Goal: Task Accomplishment & Management: Manage account settings

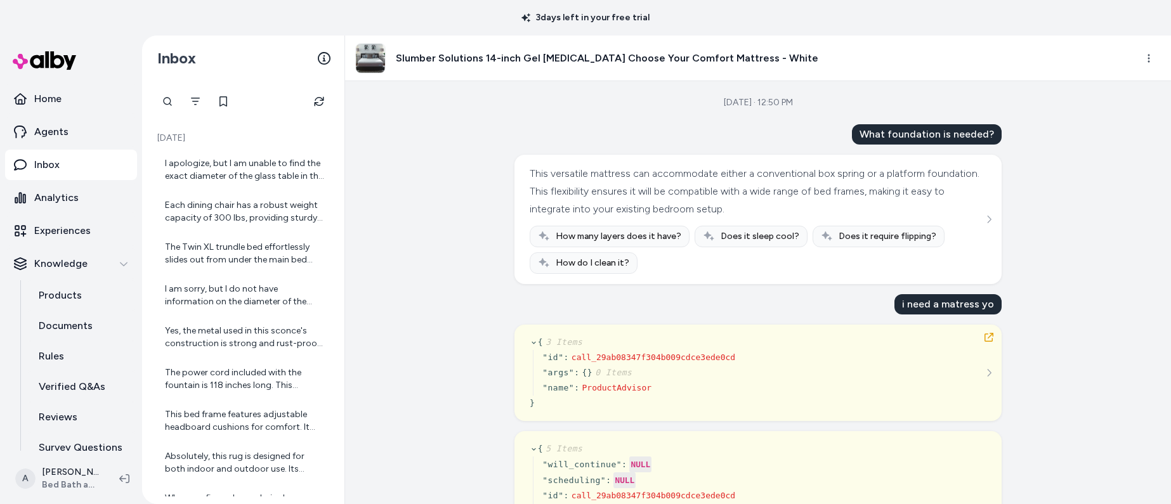
click at [419, 231] on div "Aug 28, 2025 · 12:50 PM What foundation is needed? This versatile mattress can …" at bounding box center [758, 292] width 826 height 423
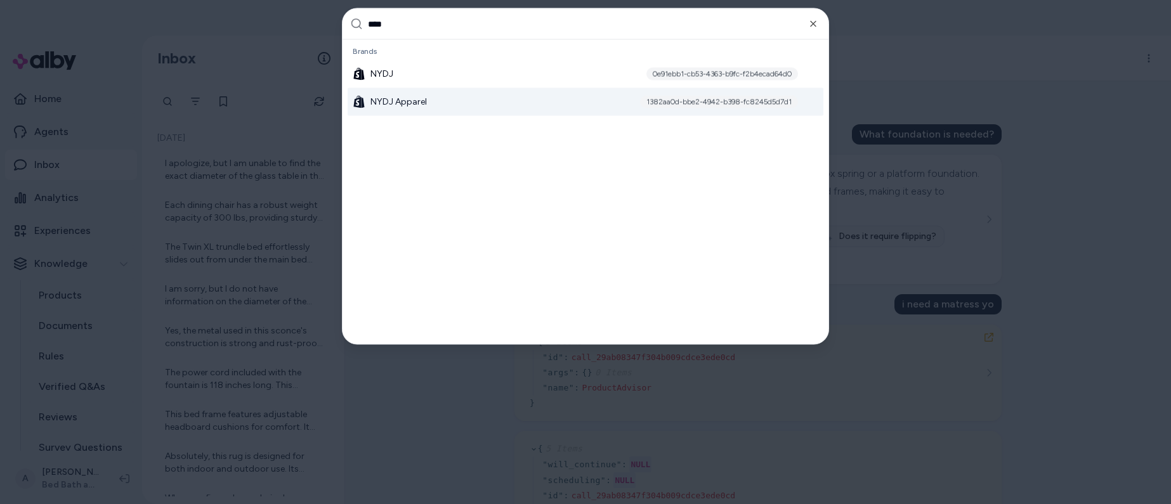
type input "****"
click at [473, 104] on div "NYDJ Apparel 1382aa0d-bbe2-4942-b398-fc8245d5d7d1" at bounding box center [586, 102] width 476 height 28
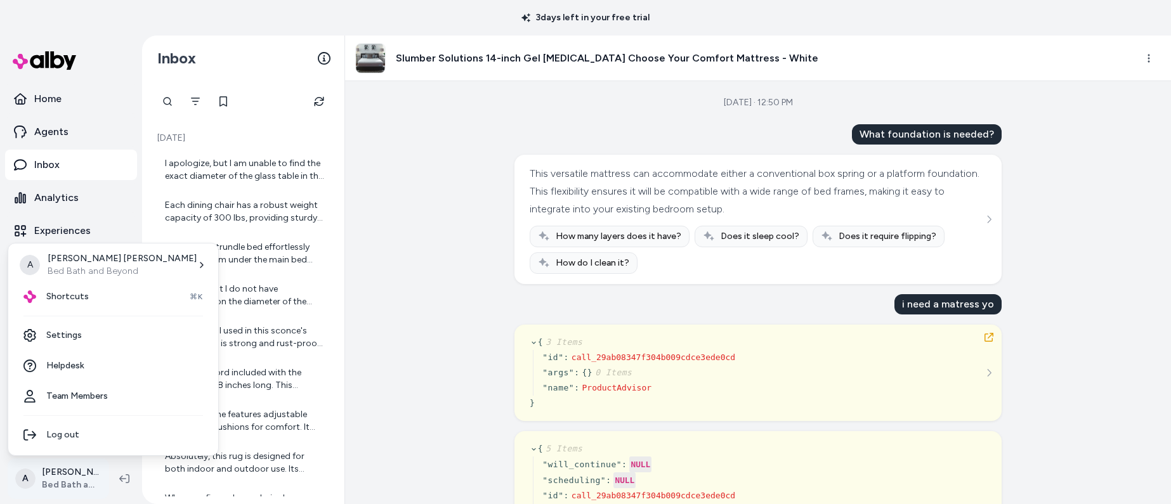
click at [81, 471] on html "3 days left in your free trial Home Agents Inbox Analytics Experiences Knowledg…" at bounding box center [585, 252] width 1171 height 504
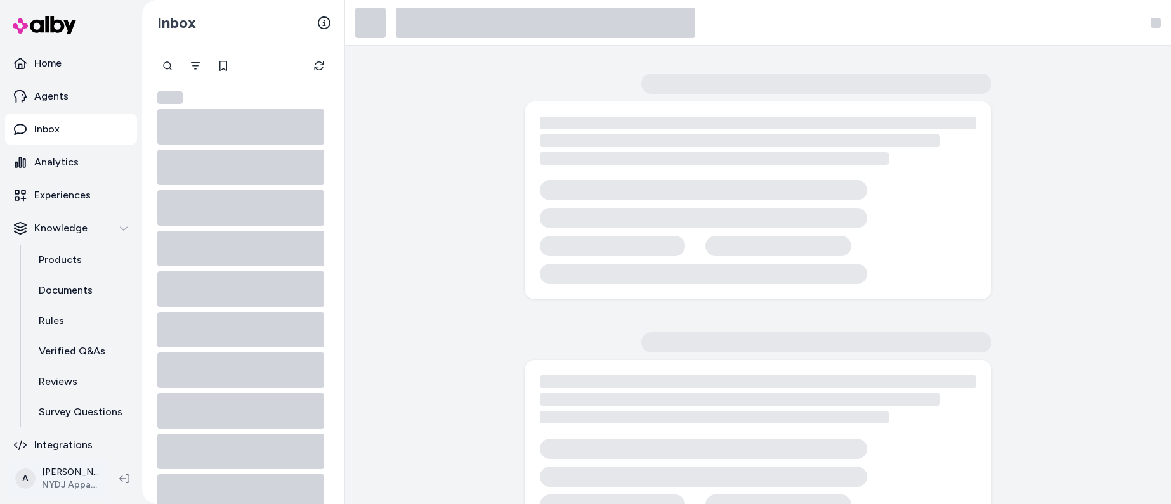
click at [59, 469] on html "Home Agents Inbox Analytics Experiences Knowledge Products Documents Rules Veri…" at bounding box center [585, 252] width 1171 height 504
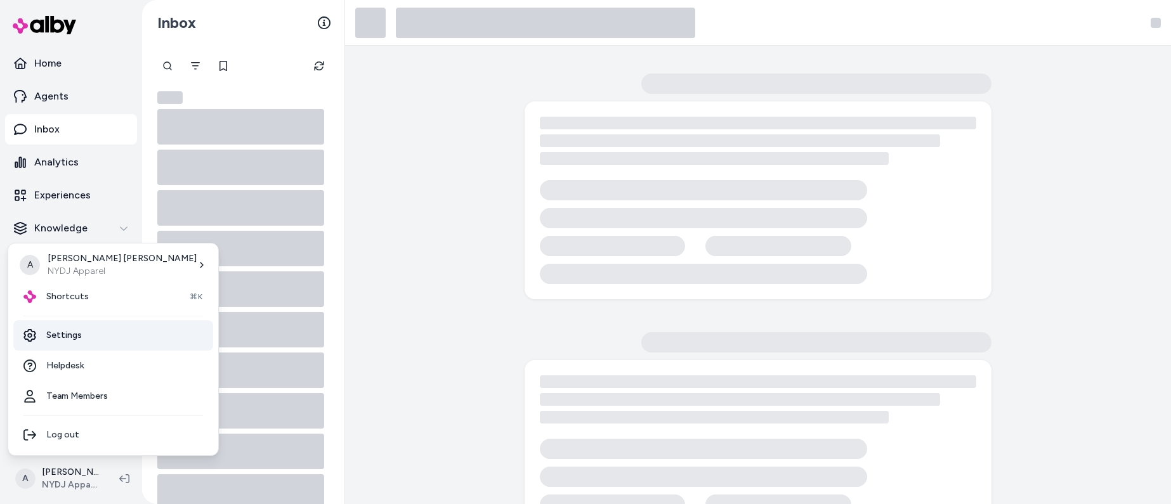
click at [68, 327] on link "Settings" at bounding box center [113, 335] width 200 height 30
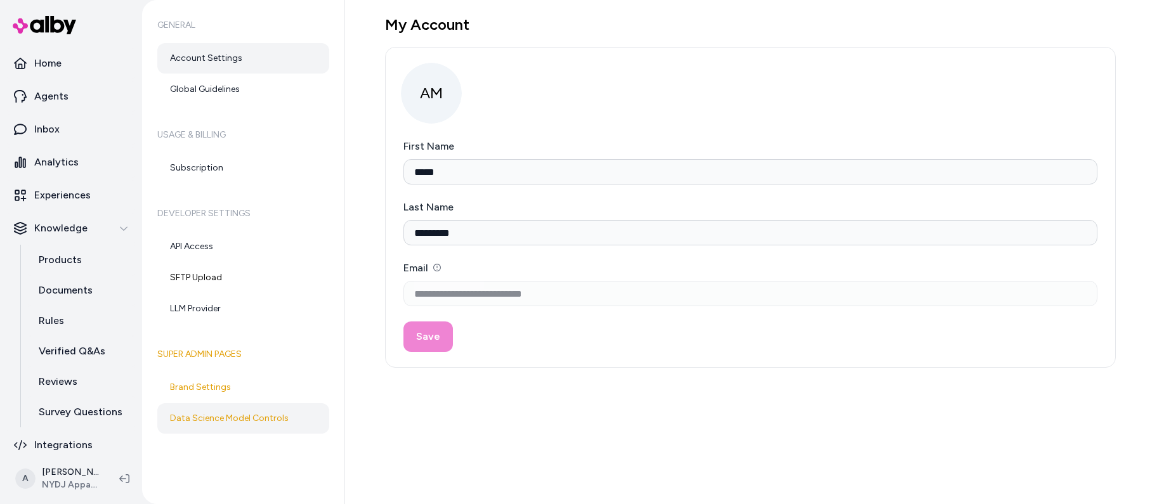
click at [239, 408] on link "Data Science Model Controls" at bounding box center [243, 418] width 172 height 30
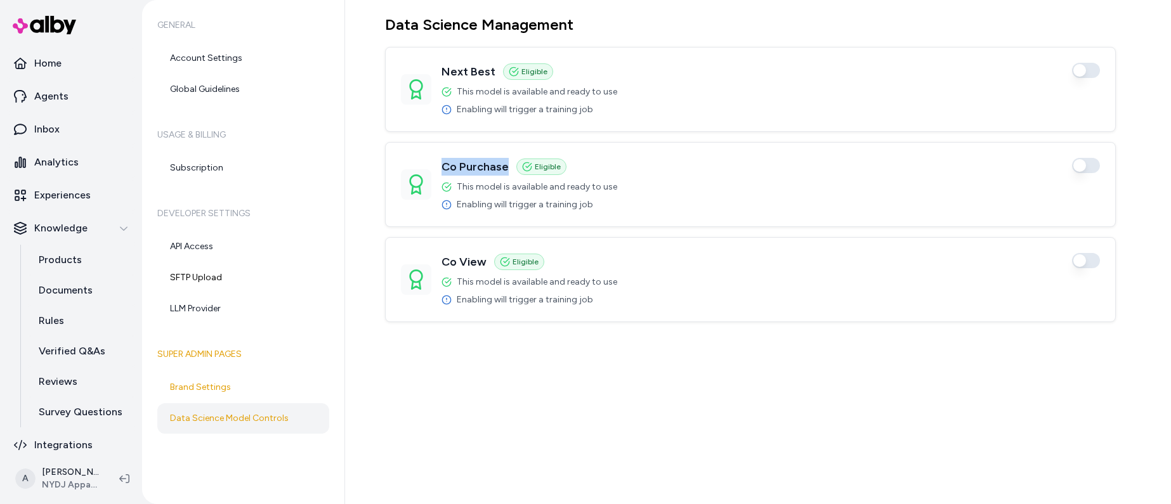
drag, startPoint x: 444, startPoint y: 169, endPoint x: 505, endPoint y: 171, distance: 61.6
click at [505, 171] on h3 "Co Purchase" at bounding box center [474, 167] width 67 height 18
click at [608, 424] on div "Data Science Management Next Best Eligible Enabled This model is available and …" at bounding box center [758, 252] width 826 height 504
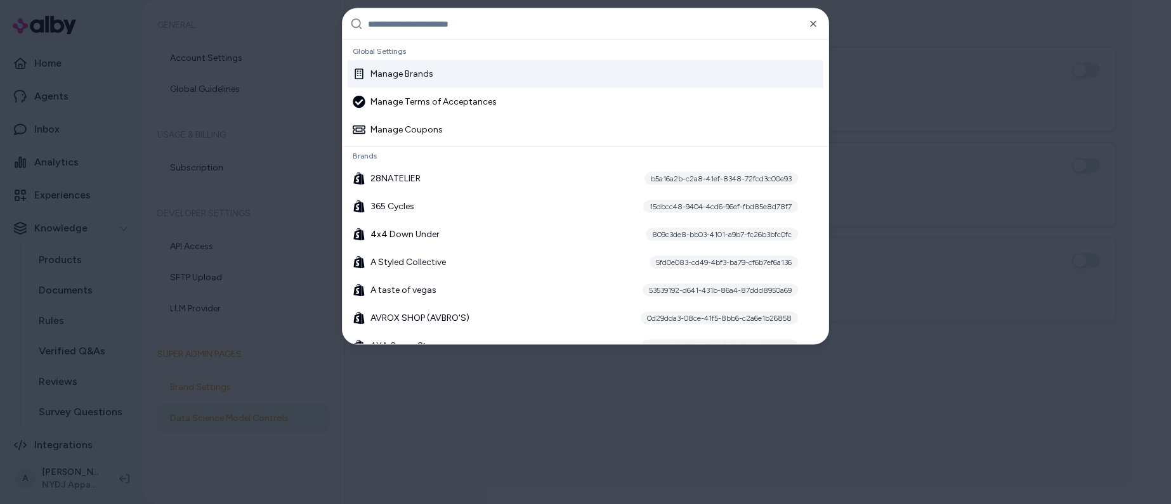
click at [433, 27] on input "text" at bounding box center [594, 24] width 453 height 30
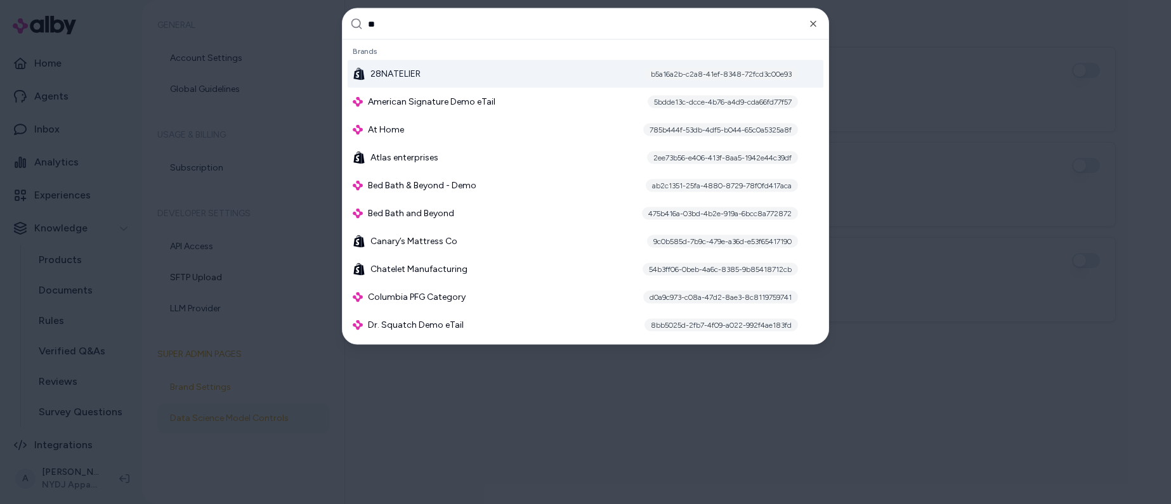
type input "**"
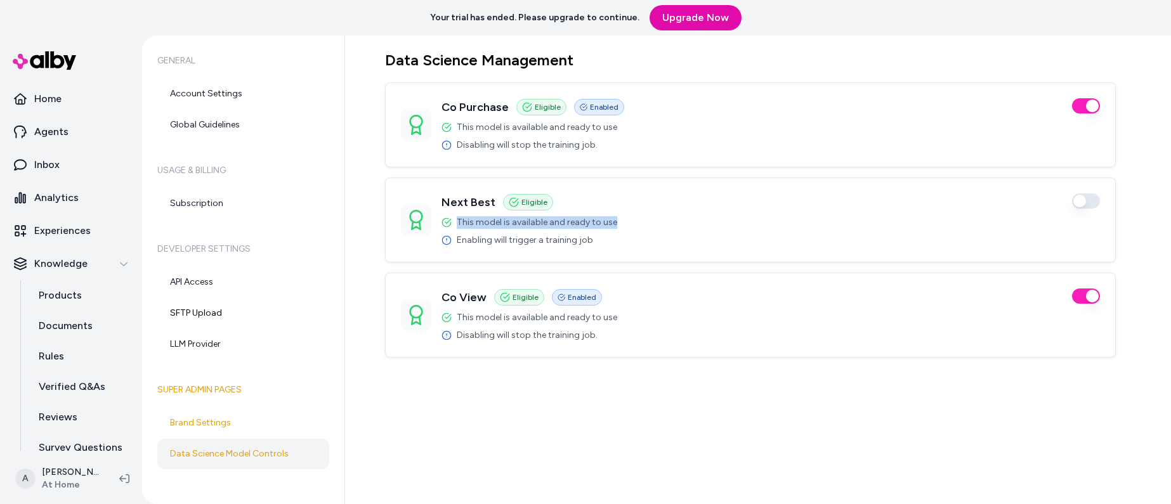
drag, startPoint x: 457, startPoint y: 223, endPoint x: 646, endPoint y: 227, distance: 188.4
click at [646, 227] on div "Next Best Eligible Enabled This model is available and ready to use Enabling wi…" at bounding box center [750, 219] width 699 height 53
click at [606, 231] on div "This model is available and ready to use Enabling will trigger a training job" at bounding box center [529, 231] width 176 height 30
click at [446, 242] on icon at bounding box center [446, 240] width 10 height 10
click at [524, 240] on span "Enabling will trigger a training job" at bounding box center [525, 240] width 136 height 13
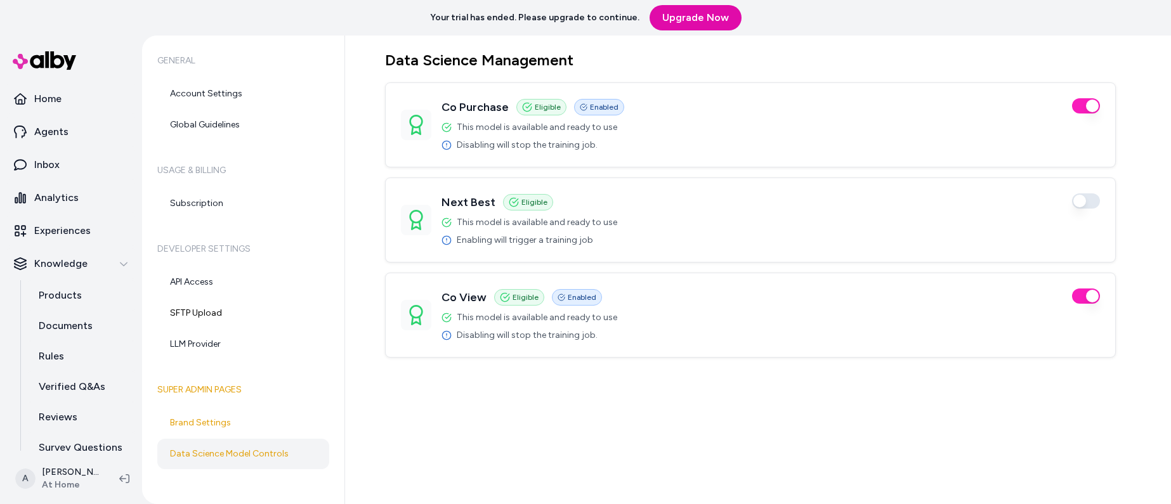
click at [631, 445] on div "Data Science Management Co Purchase Eligible Enabled This model is available an…" at bounding box center [758, 270] width 826 height 469
click at [64, 135] on p "Agents" at bounding box center [51, 131] width 34 height 15
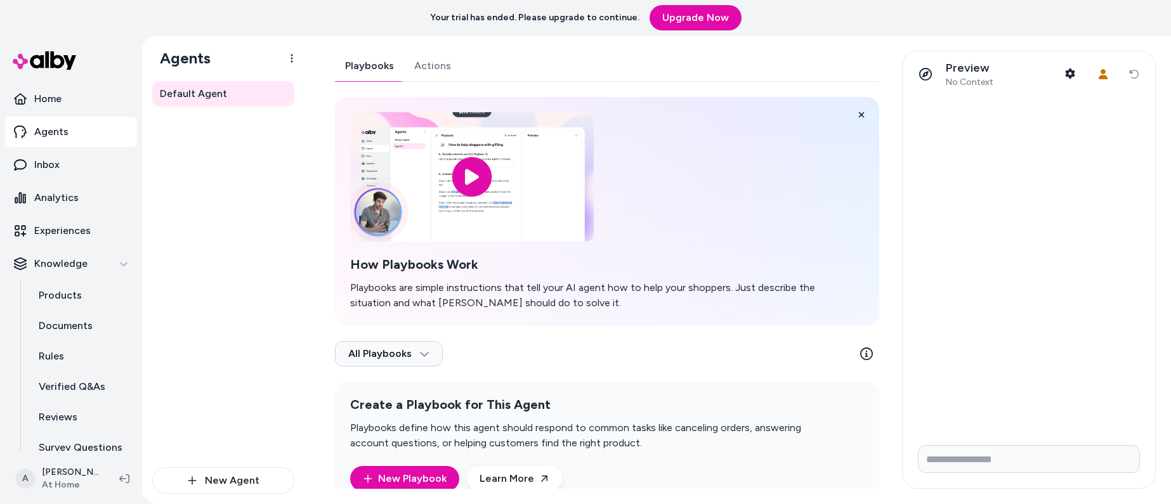
click at [424, 56] on link "Actions" at bounding box center [432, 66] width 57 height 30
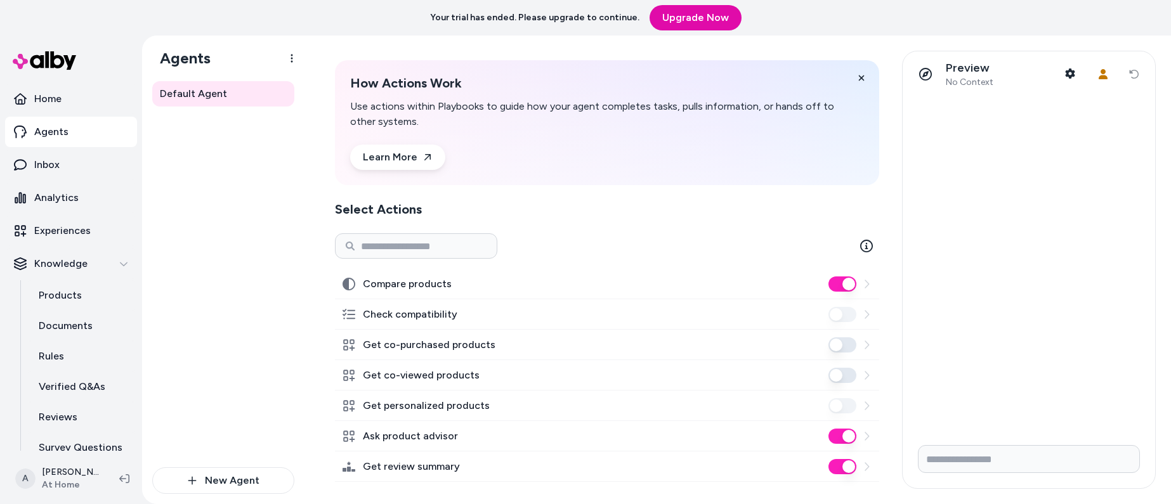
scroll to position [45, 0]
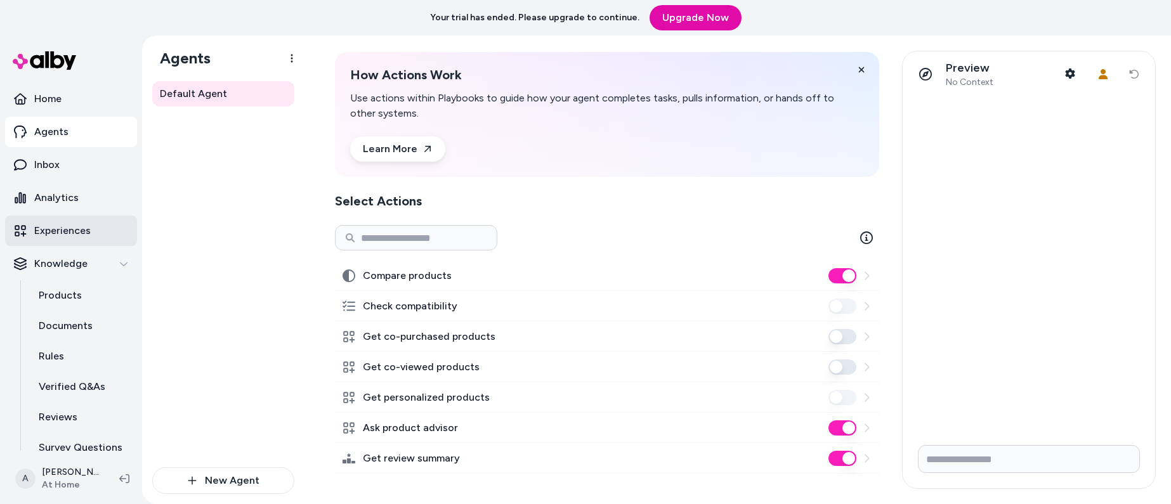
click at [77, 233] on p "Experiences" at bounding box center [62, 230] width 56 height 15
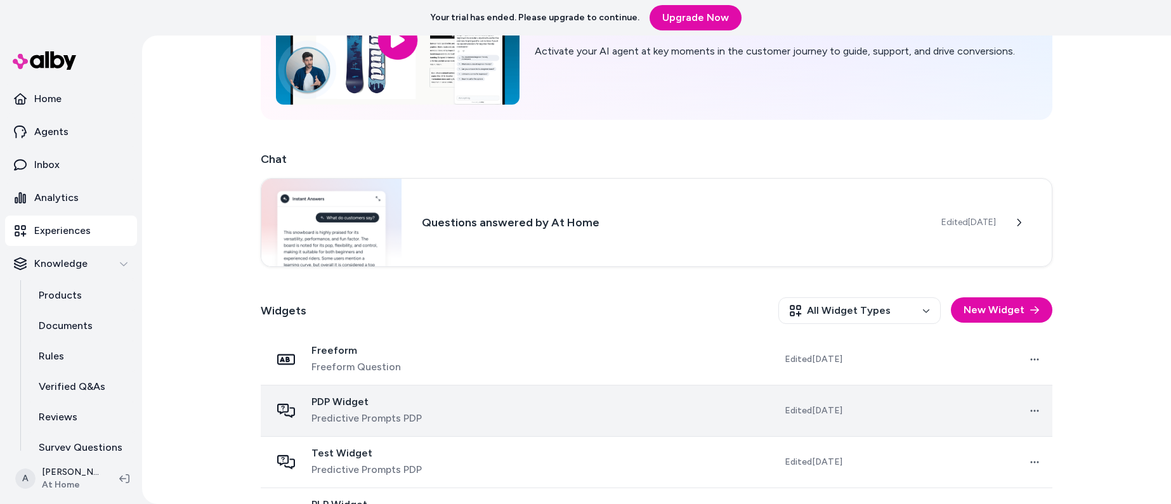
scroll to position [225, 0]
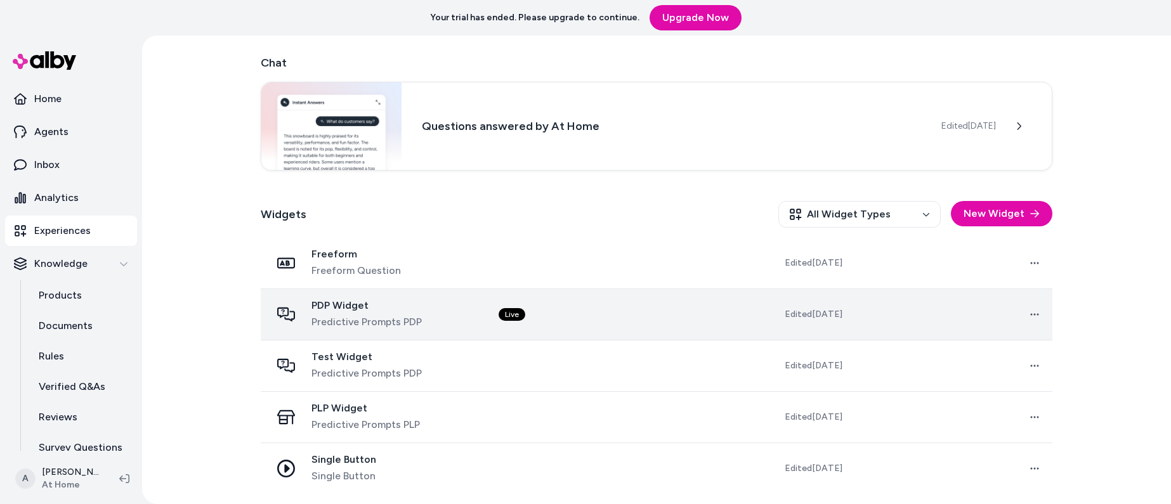
click at [611, 314] on td "Live" at bounding box center [588, 314] width 200 height 51
click at [557, 306] on td at bounding box center [588, 314] width 200 height 51
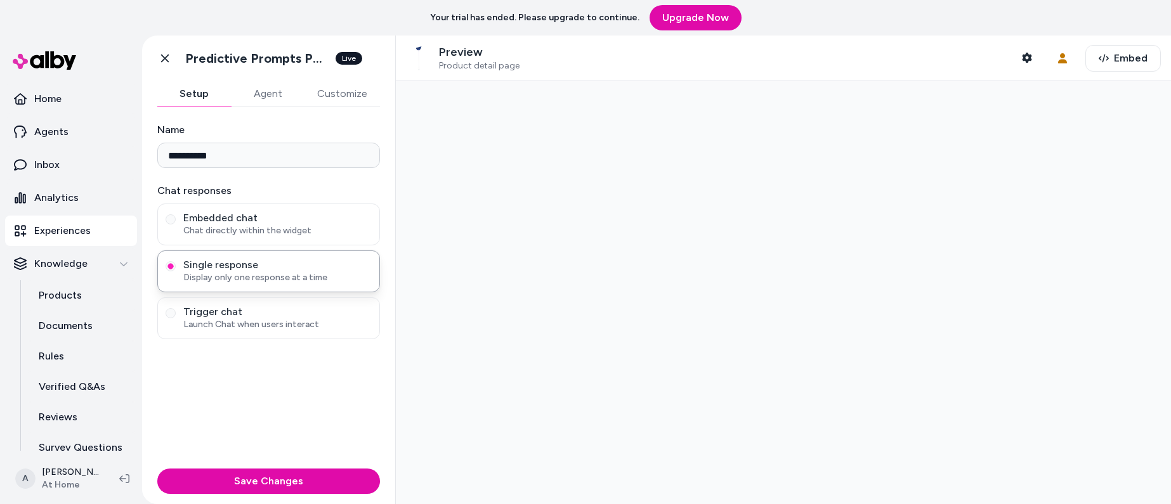
click at [257, 92] on button "Agent" at bounding box center [268, 93] width 74 height 25
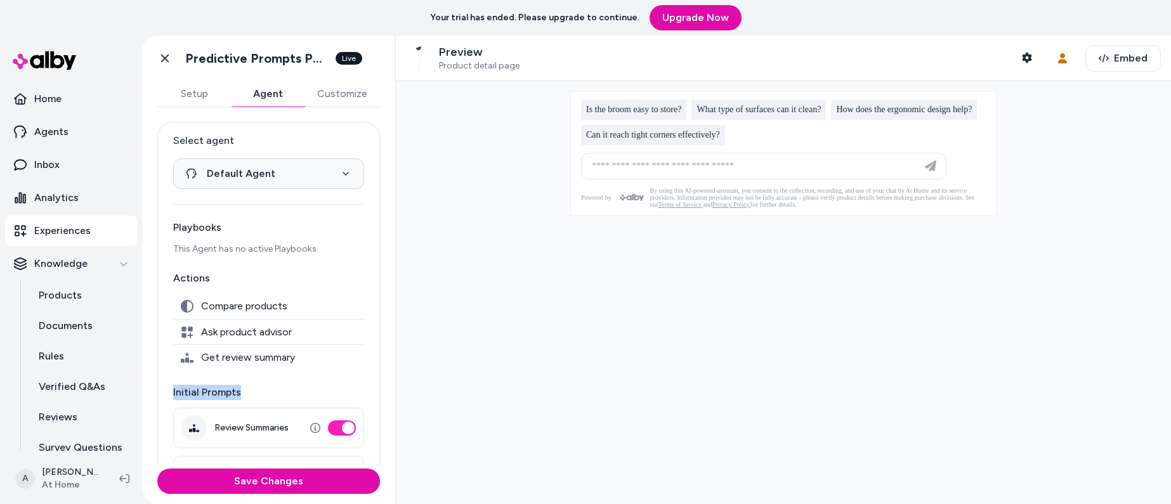
drag, startPoint x: 172, startPoint y: 393, endPoint x: 297, endPoint y: 388, distance: 125.0
click at [297, 388] on p "Initial Prompts" at bounding box center [268, 392] width 191 height 15
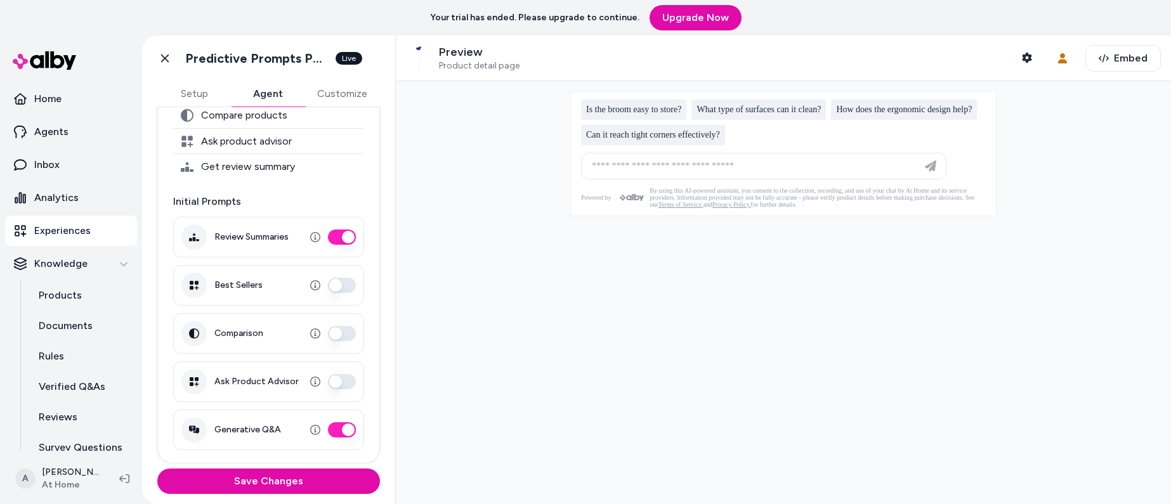
click at [577, 246] on div at bounding box center [783, 292] width 775 height 423
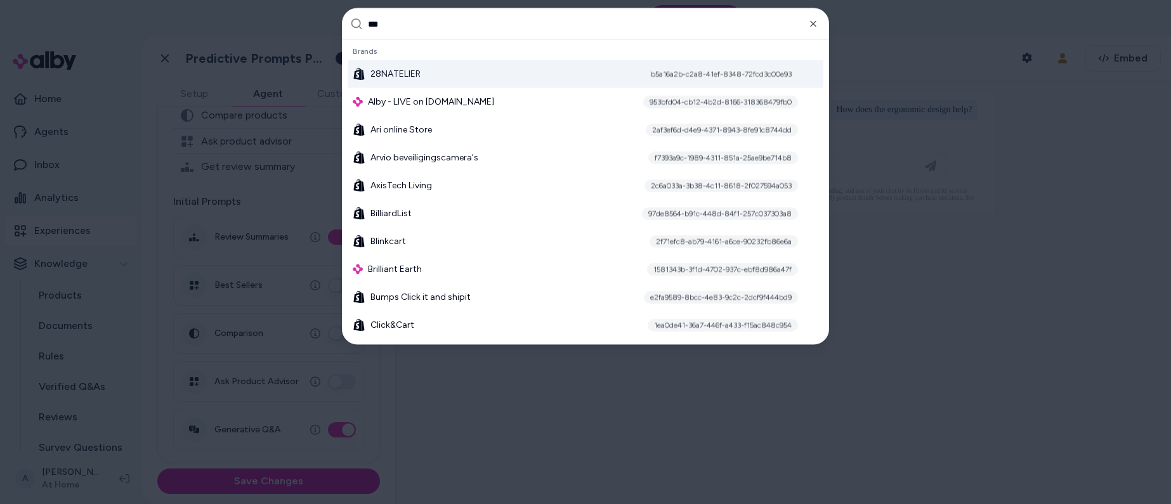
type input "****"
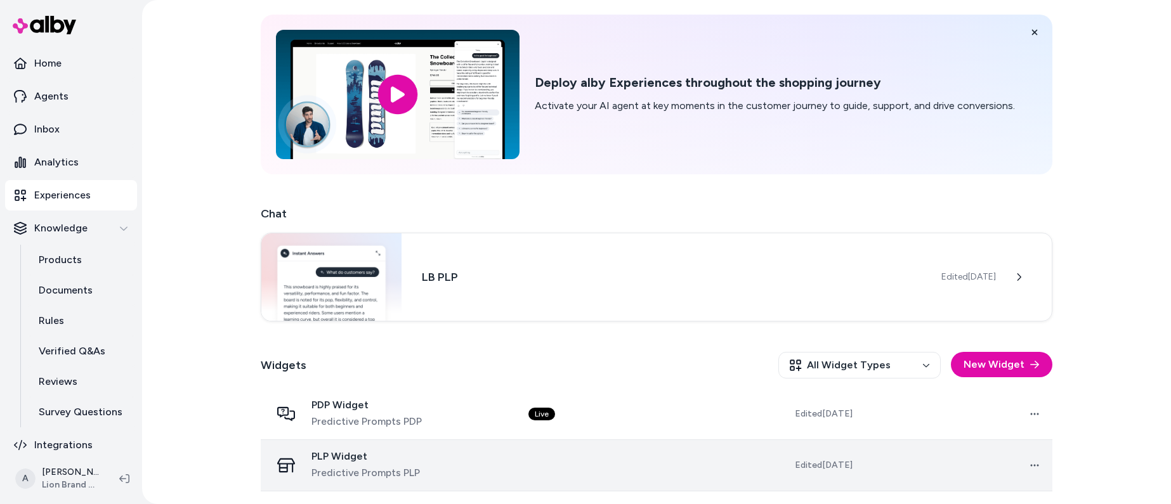
scroll to position [138, 0]
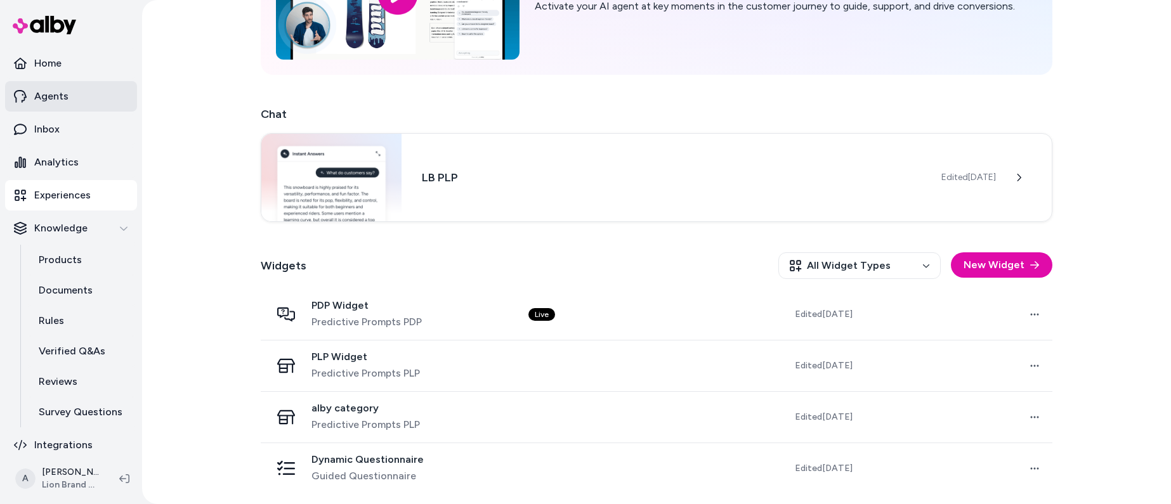
click at [79, 101] on link "Agents" at bounding box center [71, 96] width 132 height 30
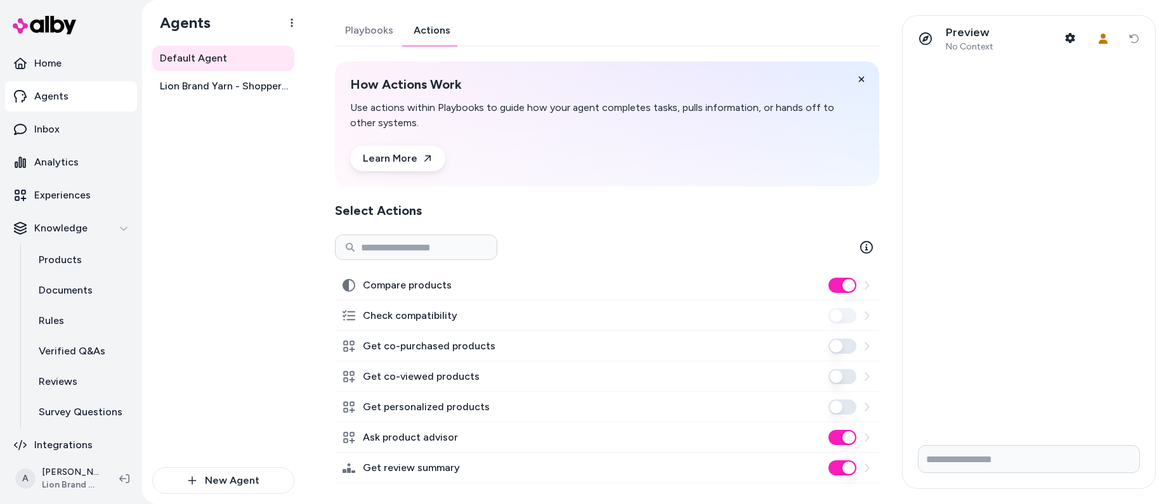
click at [448, 29] on link "Actions" at bounding box center [431, 30] width 57 height 30
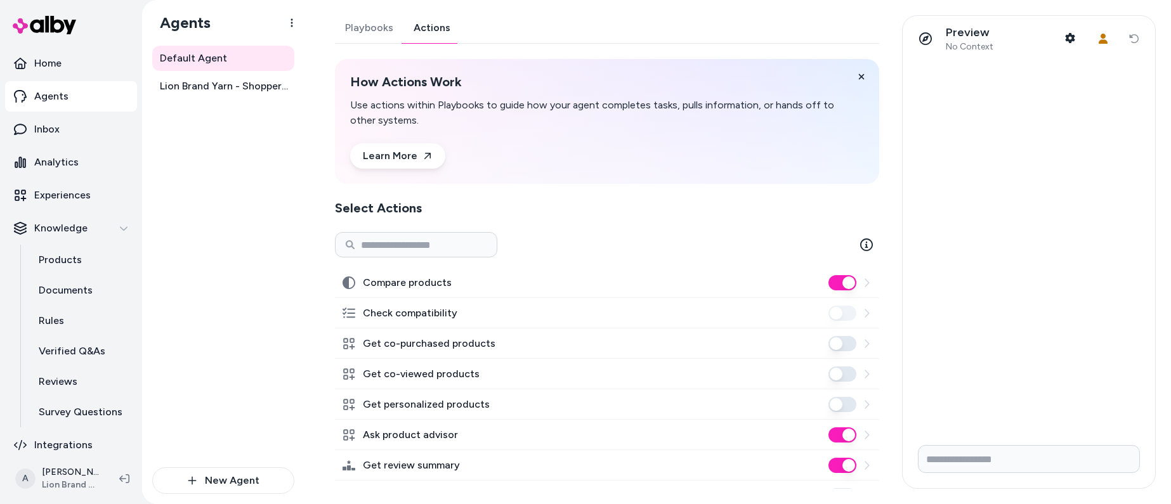
click at [68, 98] on link "Agents" at bounding box center [71, 96] width 132 height 30
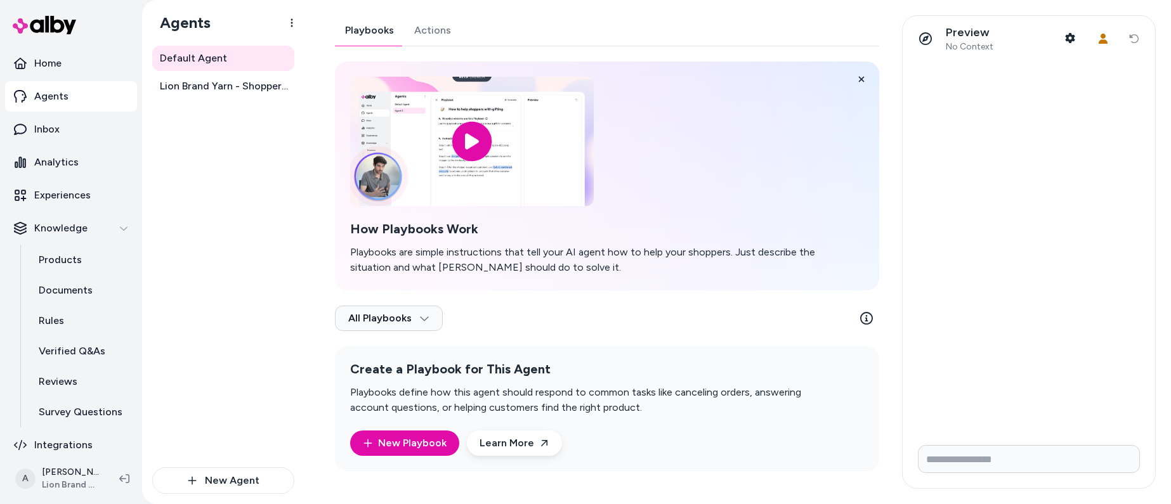
drag, startPoint x: 233, startPoint y: 190, endPoint x: 221, endPoint y: 181, distance: 15.4
click at [233, 189] on div "Default Agent Lion Brand Yarn - Shopper Assistant" at bounding box center [223, 257] width 142 height 422
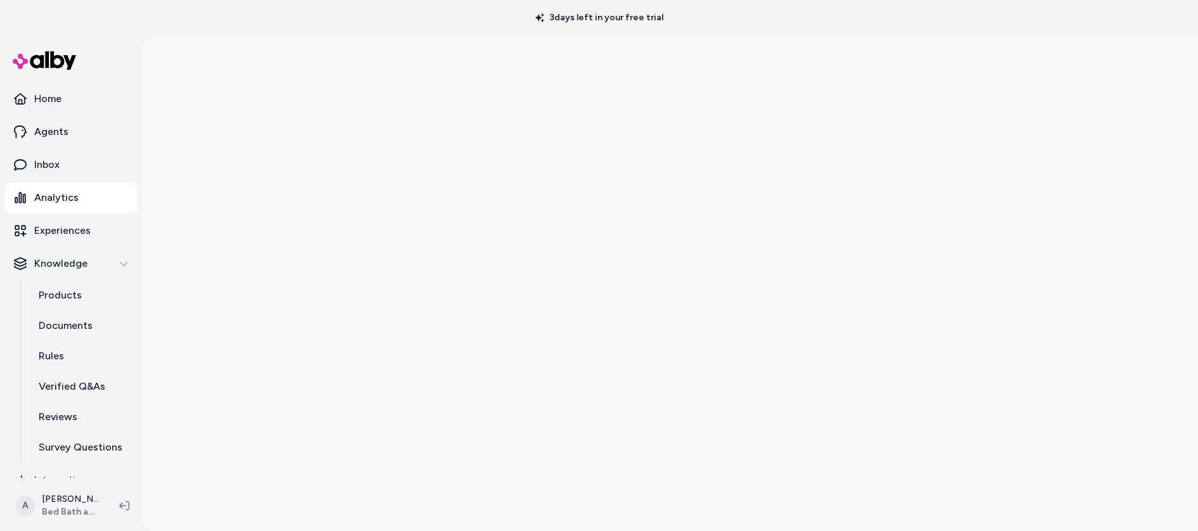
click at [226, 159] on div at bounding box center [670, 301] width 1056 height 531
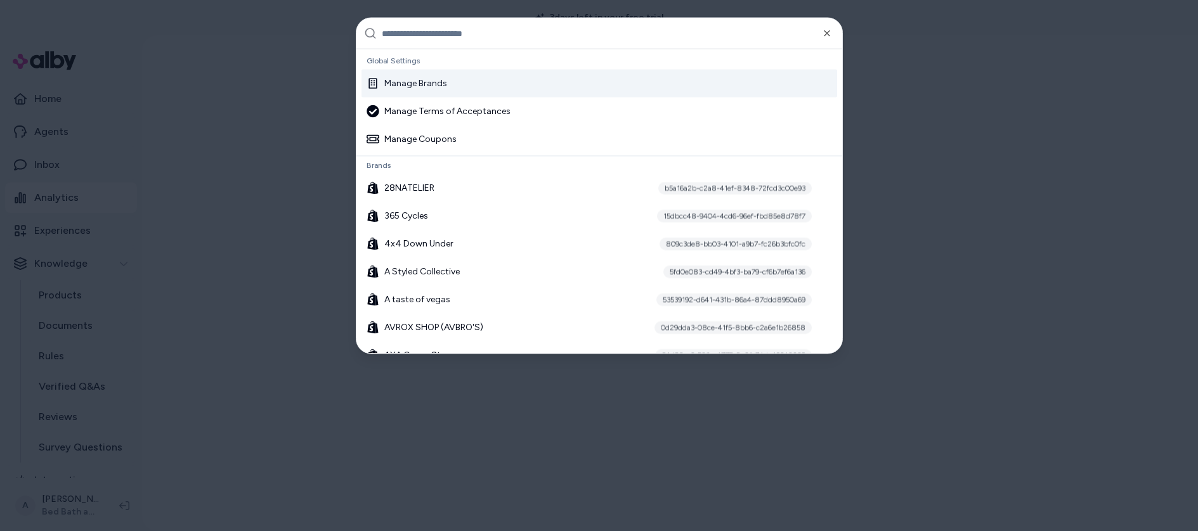
type input "*"
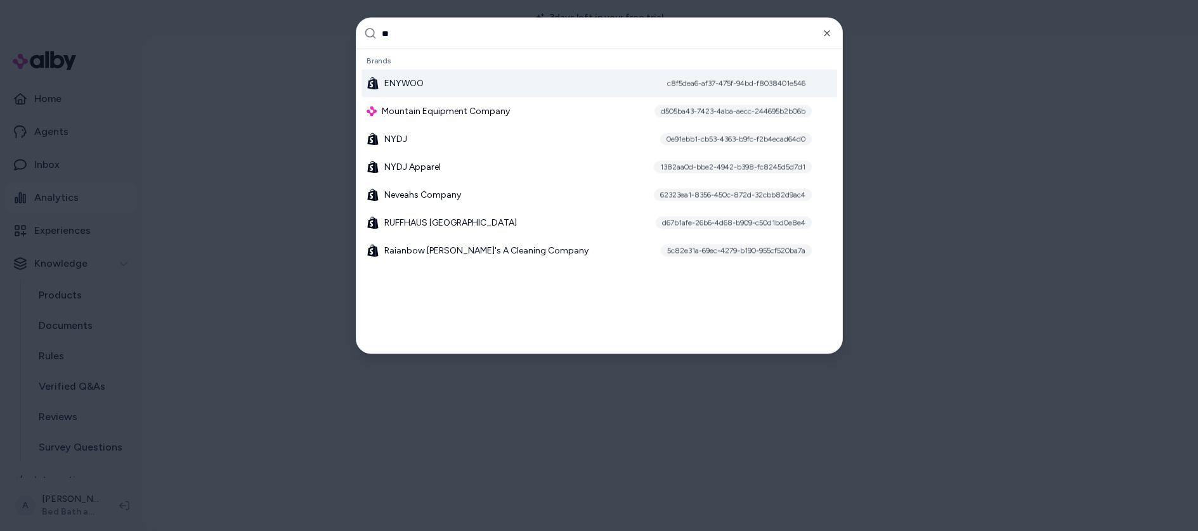
type input "***"
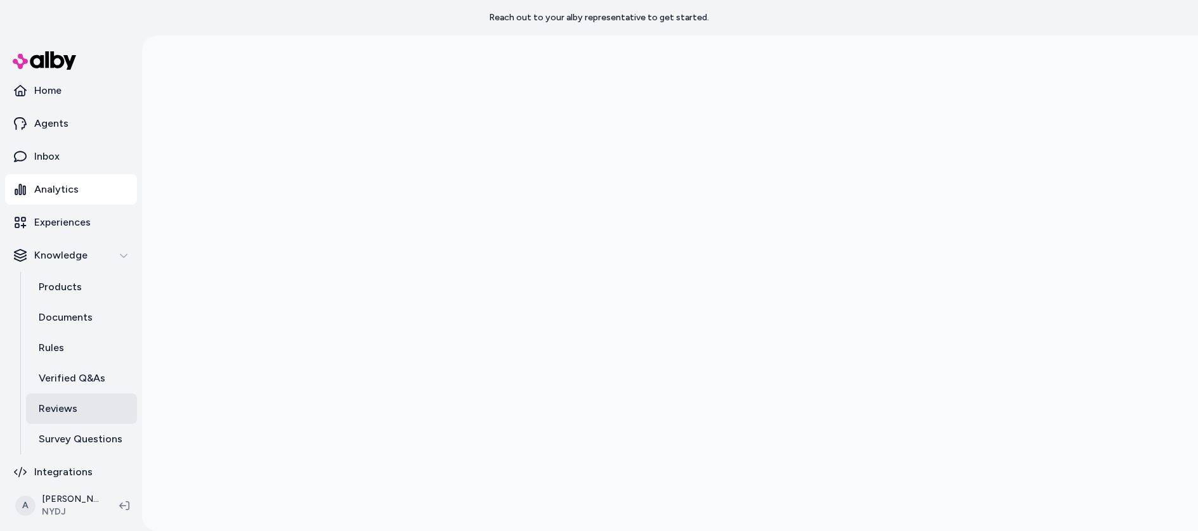
scroll to position [18, 0]
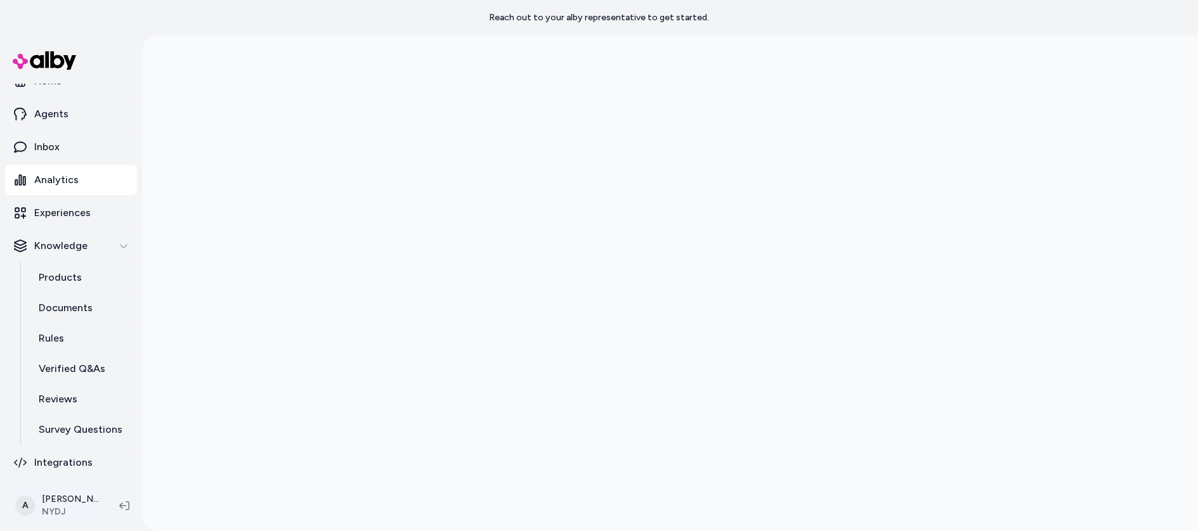
click at [65, 504] on html "Reach out to your alby representative to get started. Home Agents Inbox Analyti…" at bounding box center [599, 265] width 1198 height 531
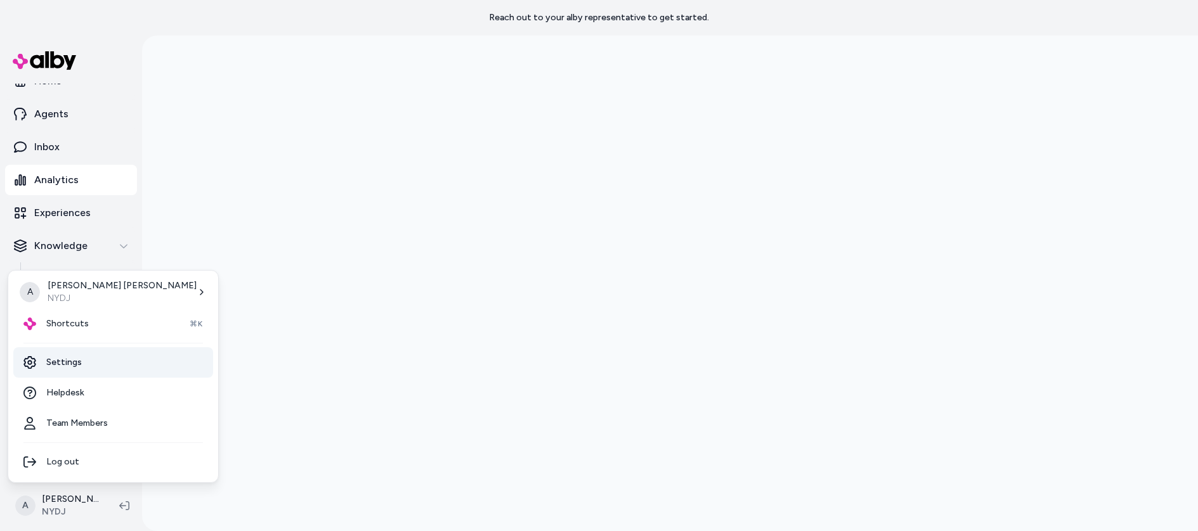
click at [76, 361] on link "Settings" at bounding box center [113, 363] width 200 height 30
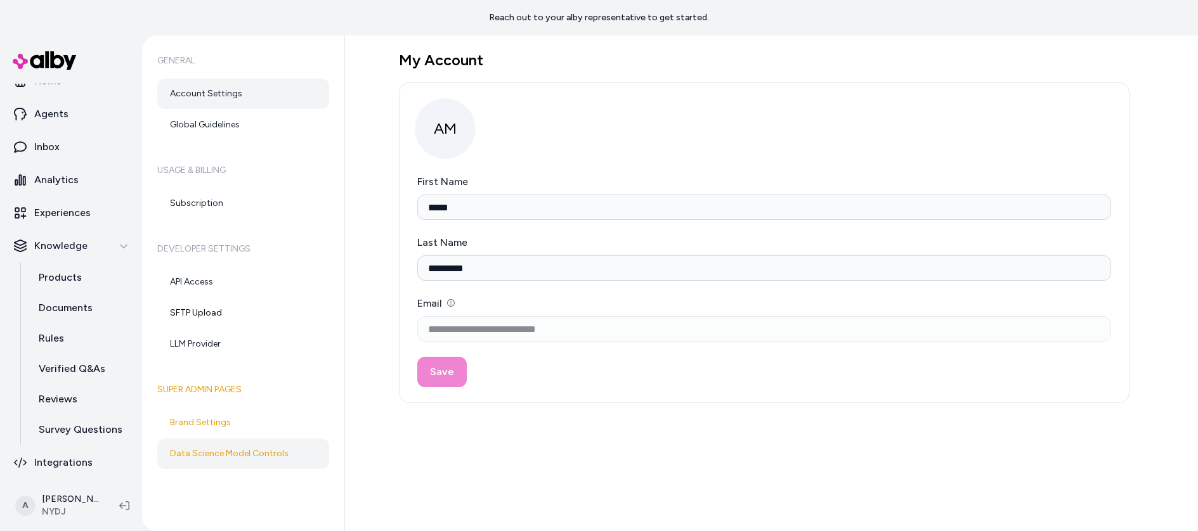
click at [254, 457] on link "Data Science Model Controls" at bounding box center [243, 454] width 172 height 30
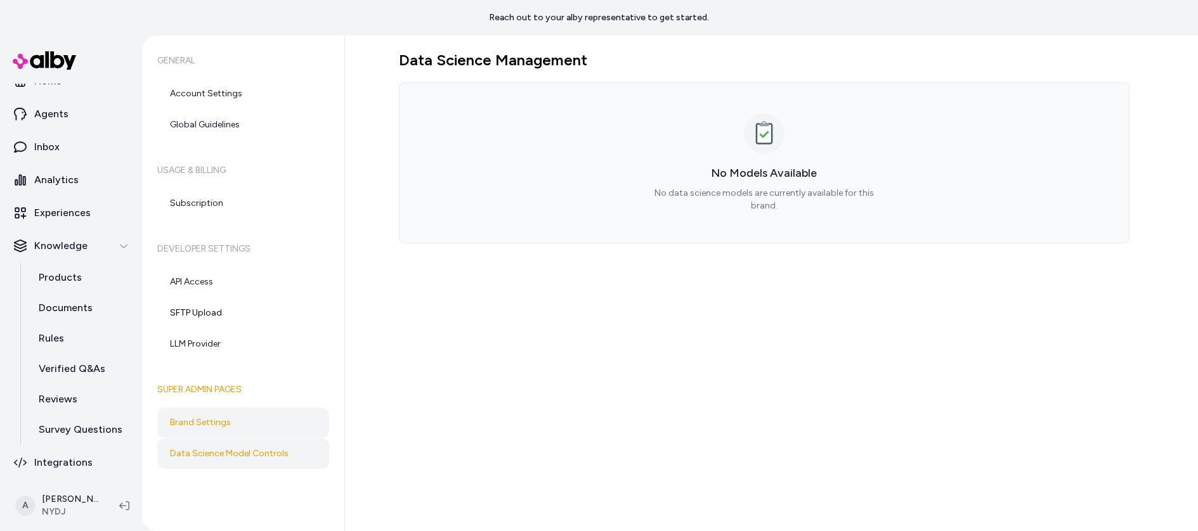
click at [233, 415] on link "Brand Settings" at bounding box center [243, 423] width 172 height 30
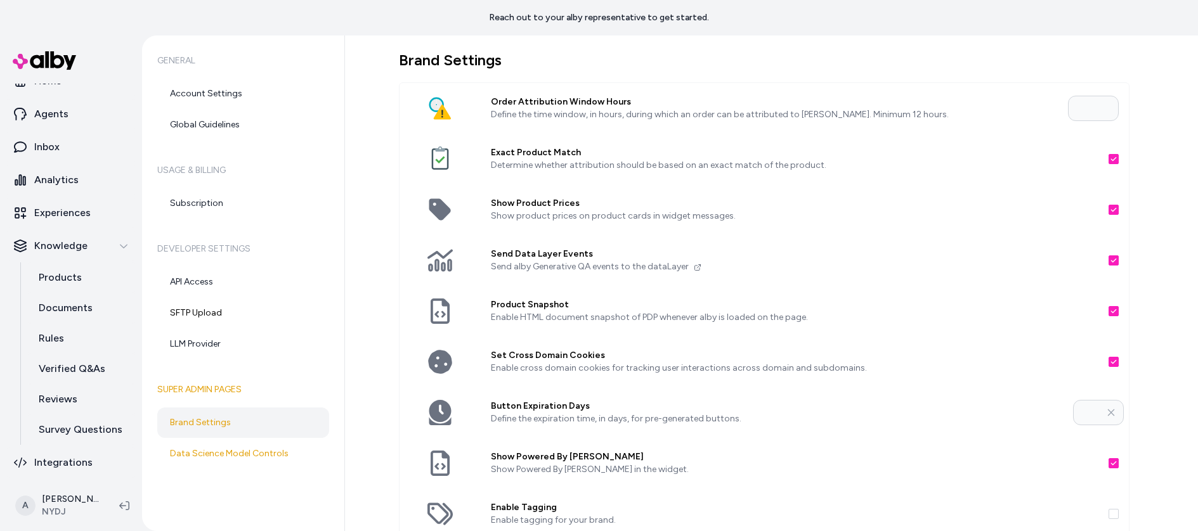
scroll to position [354, 0]
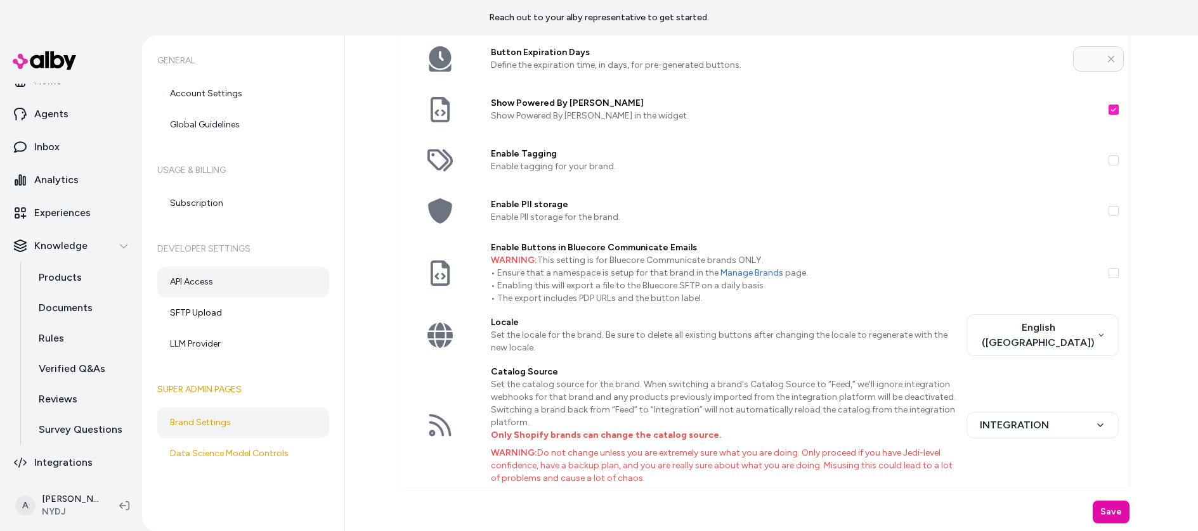
click at [219, 275] on link "API Access" at bounding box center [243, 282] width 172 height 30
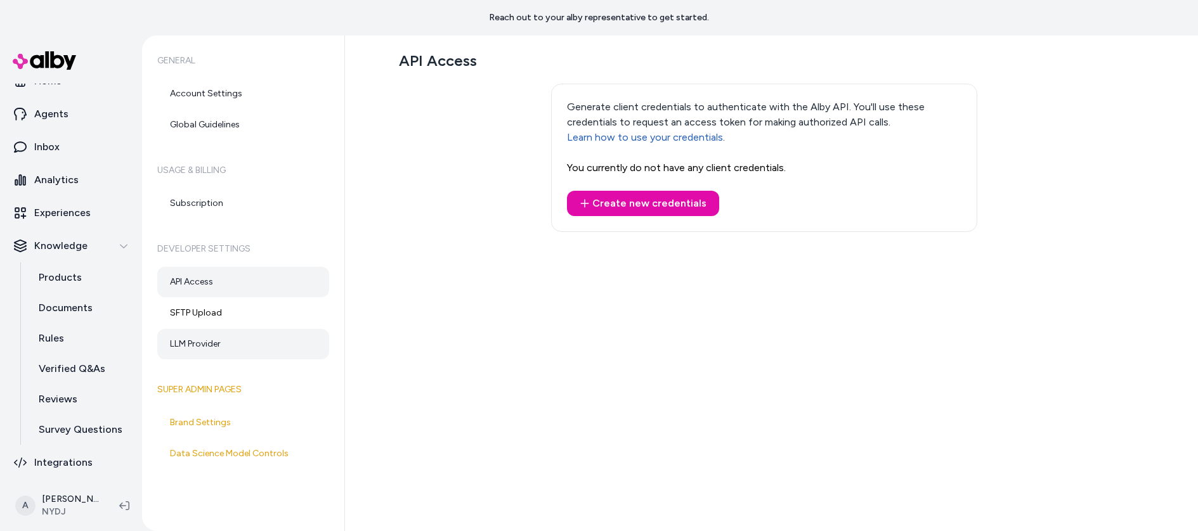
click at [220, 348] on link "LLM Provider" at bounding box center [243, 344] width 172 height 30
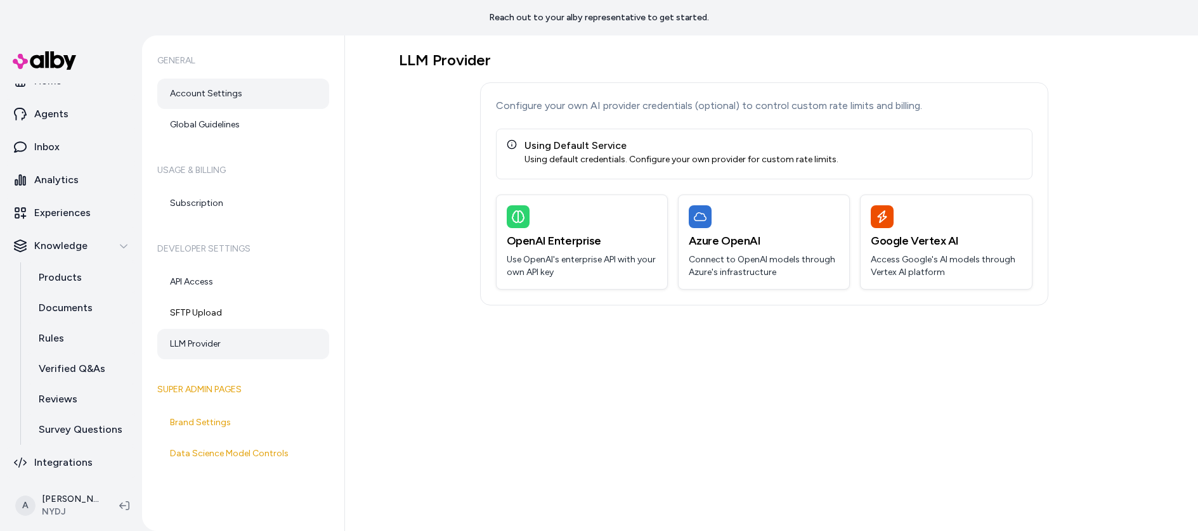
click at [232, 95] on link "Account Settings" at bounding box center [243, 94] width 172 height 30
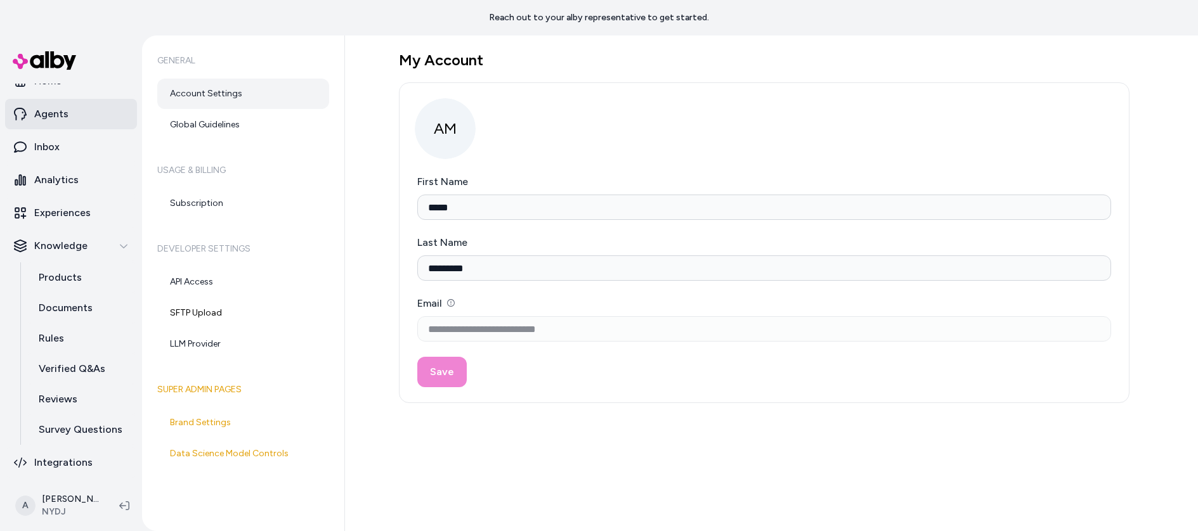
click at [53, 111] on p "Agents" at bounding box center [51, 114] width 34 height 15
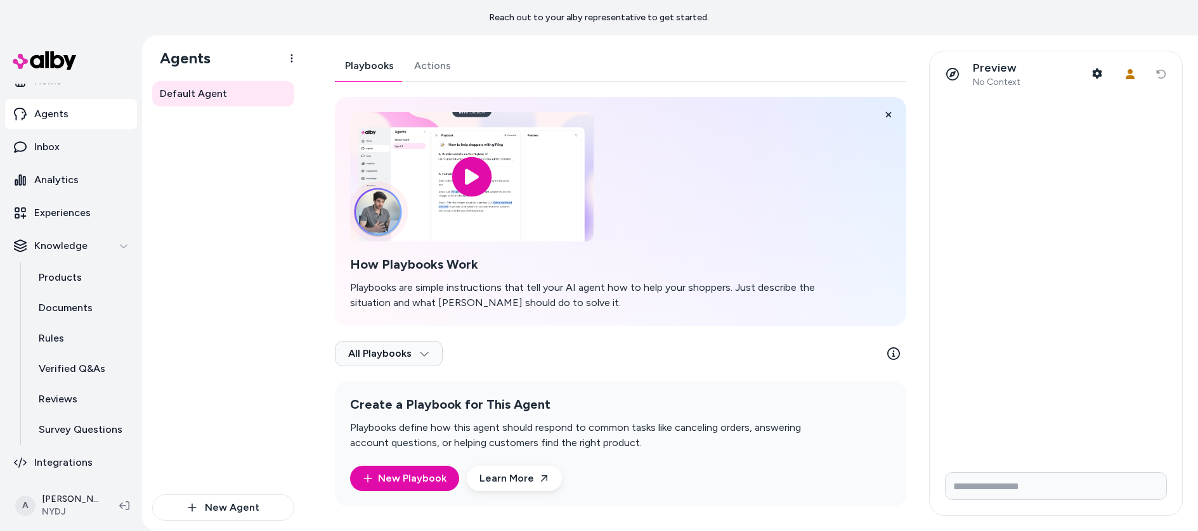
scroll to position [6, 0]
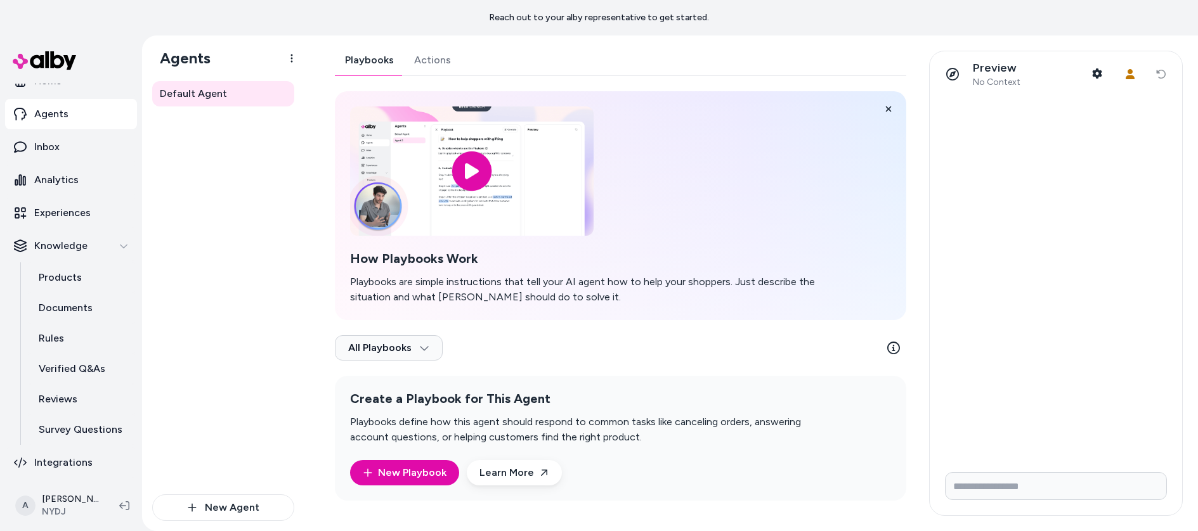
click at [431, 71] on link "Actions" at bounding box center [432, 60] width 57 height 30
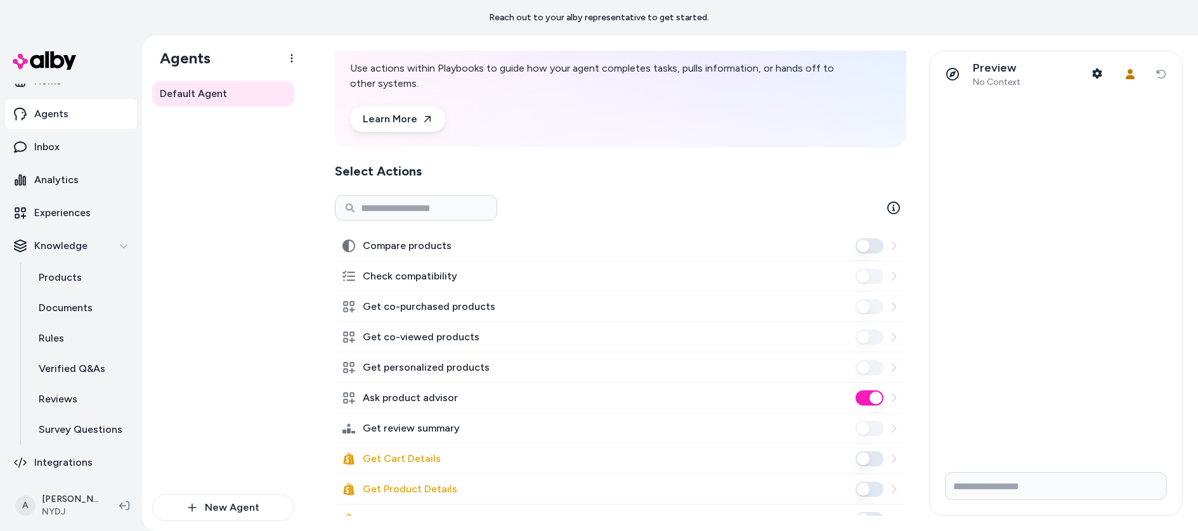
scroll to position [170, 0]
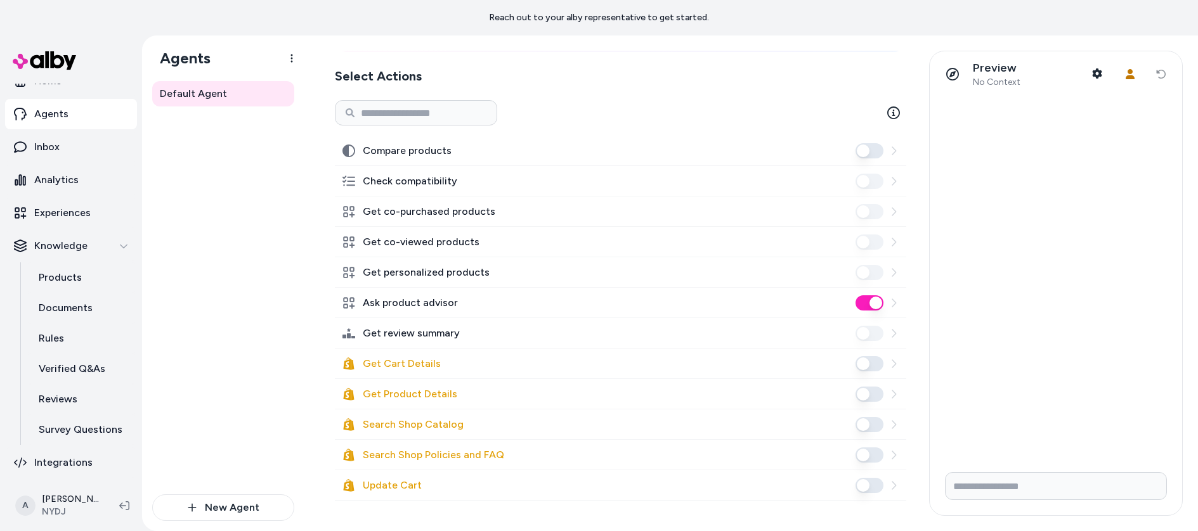
click at [420, 360] on label "Get Cart Details" at bounding box center [402, 363] width 78 height 15
click at [856, 360] on button "Get Cart Details" at bounding box center [870, 363] width 28 height 15
click at [415, 360] on label "Get Cart Details" at bounding box center [402, 363] width 78 height 15
click at [861, 365] on button "Get Cart Details" at bounding box center [870, 363] width 28 height 15
click at [200, 280] on div "Default Agent" at bounding box center [223, 287] width 142 height 413
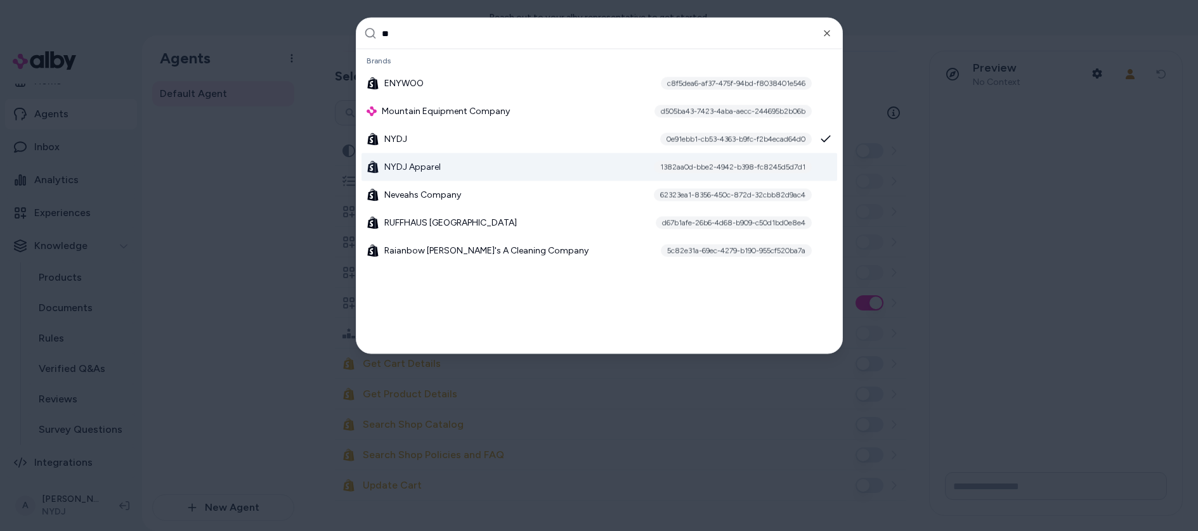
type input "**"
click at [486, 162] on div "NYDJ Apparel 1382aa0d-bbe2-4942-b398-fc8245d5d7d1" at bounding box center [599, 167] width 476 height 28
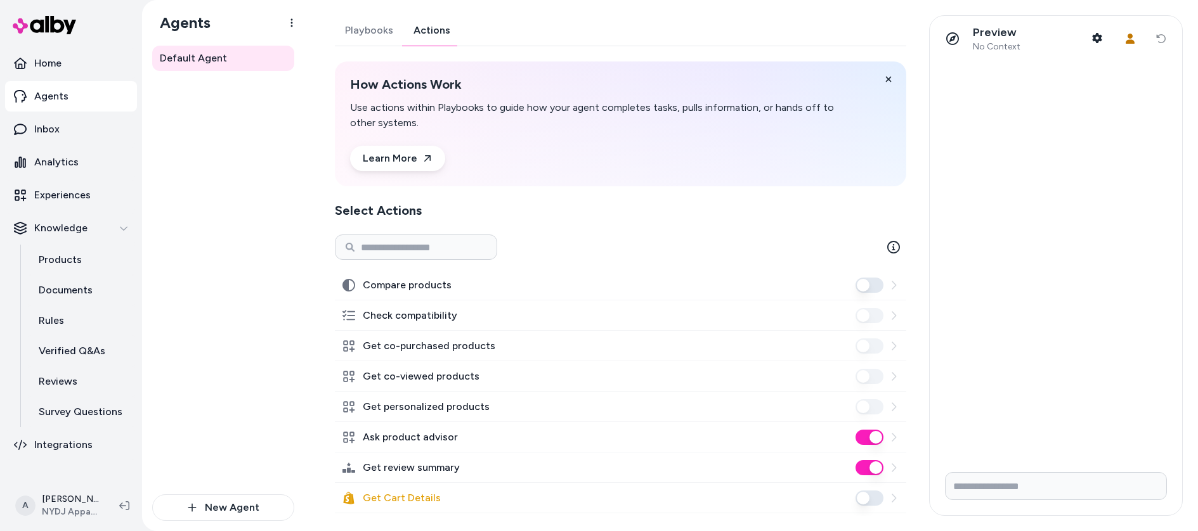
click at [420, 27] on link "Actions" at bounding box center [431, 30] width 57 height 30
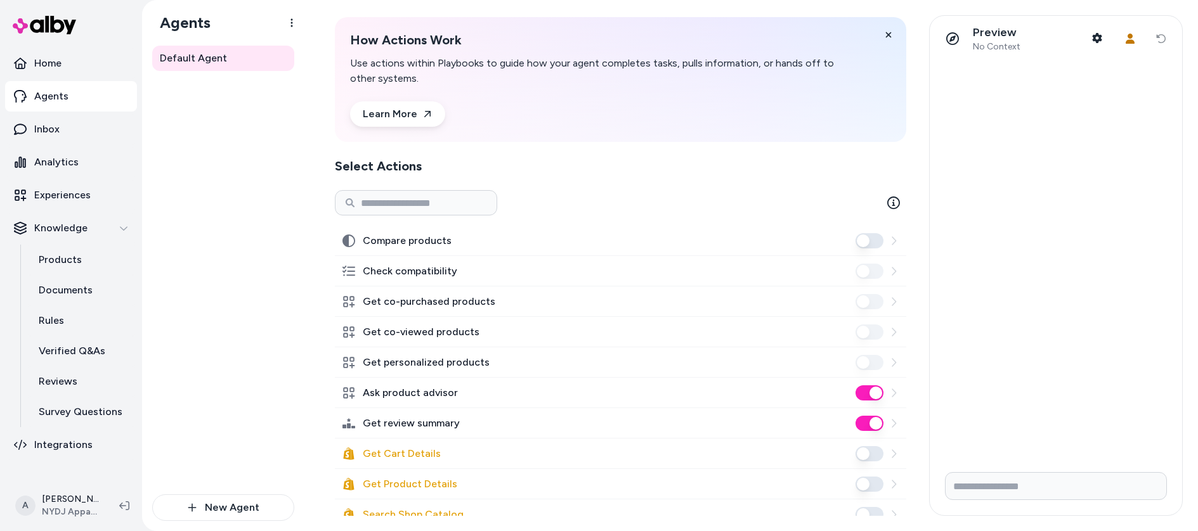
scroll to position [134, 0]
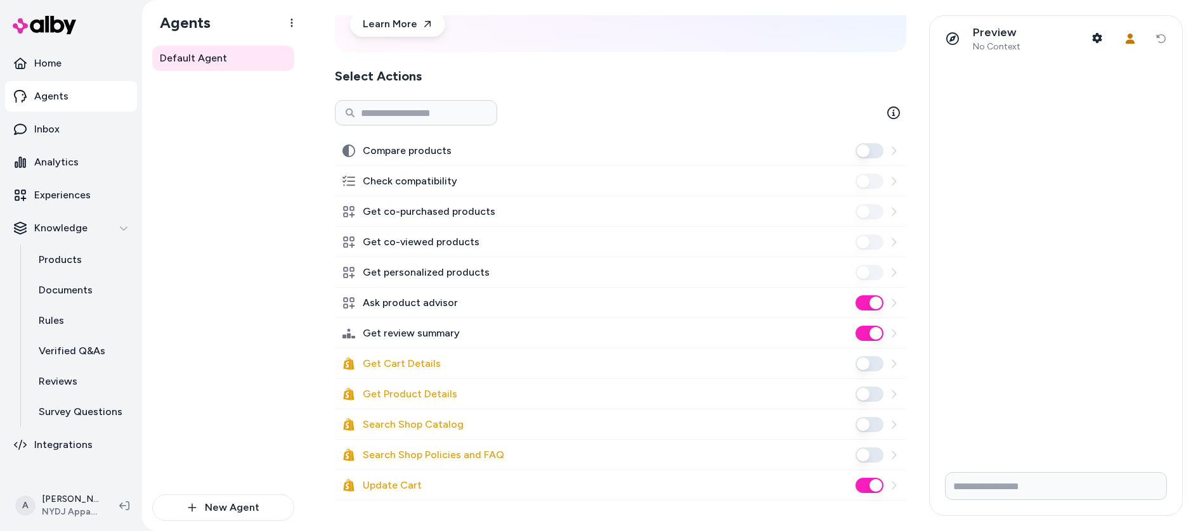
click at [260, 200] on div "Default Agent" at bounding box center [223, 270] width 142 height 449
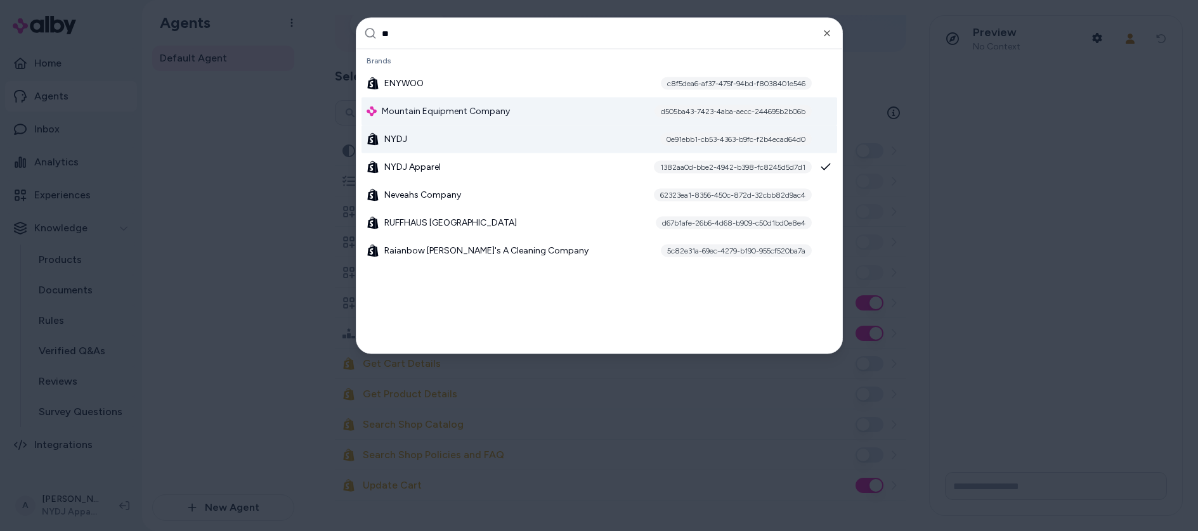
type input "**"
click at [478, 135] on div "NYDJ 0e91ebb1-cb53-4363-b9fc-f2b4ecad64d0" at bounding box center [599, 140] width 476 height 28
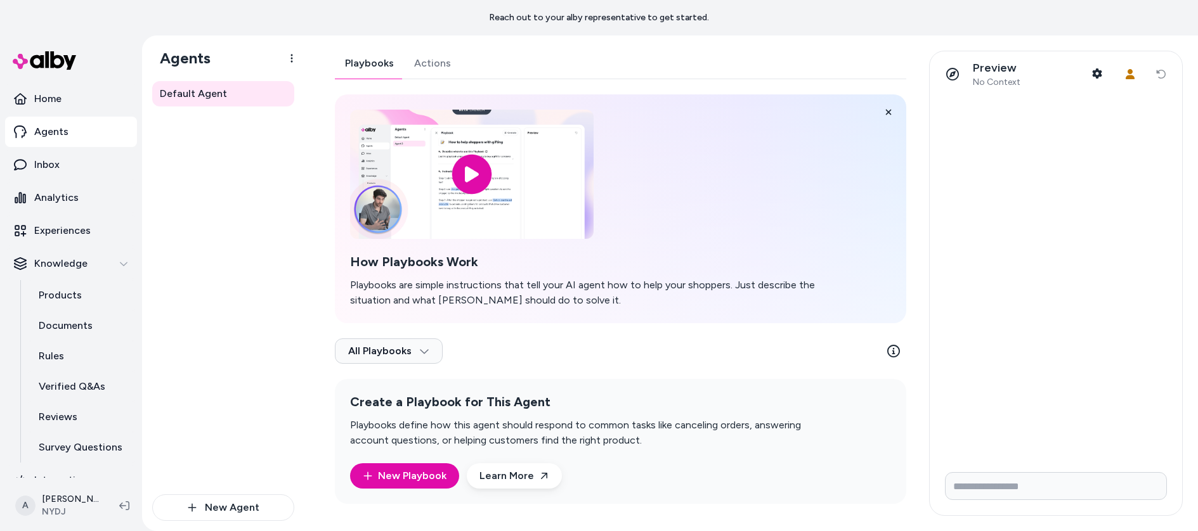
scroll to position [6, 0]
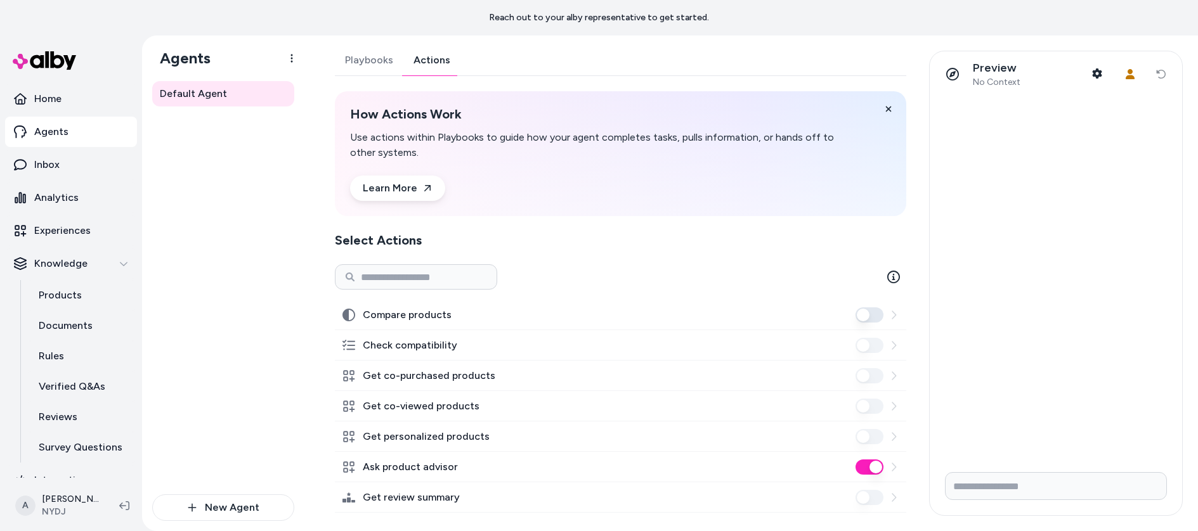
click at [452, 58] on link "Actions" at bounding box center [431, 60] width 57 height 30
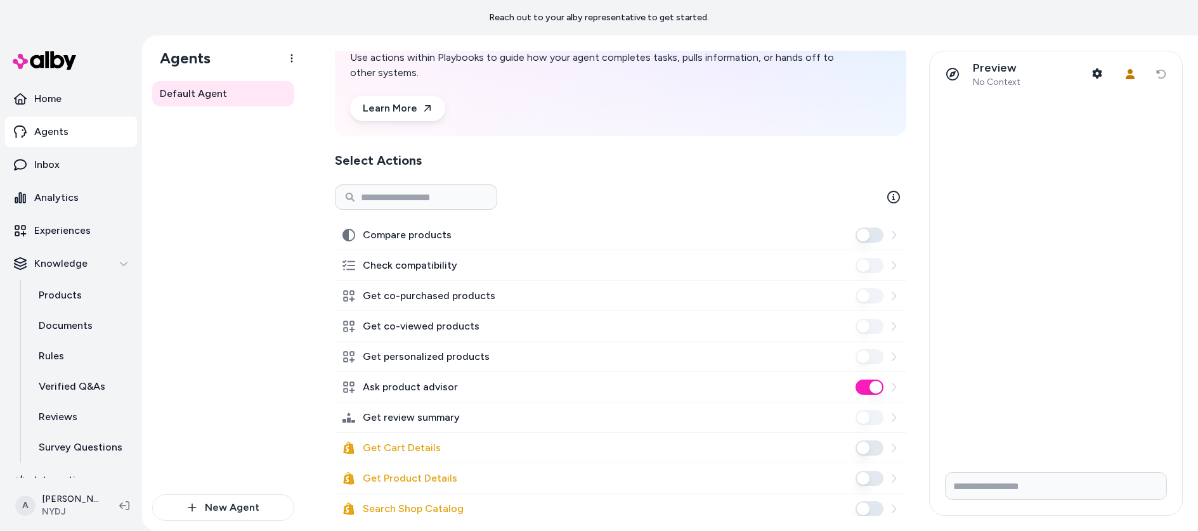
scroll to position [170, 0]
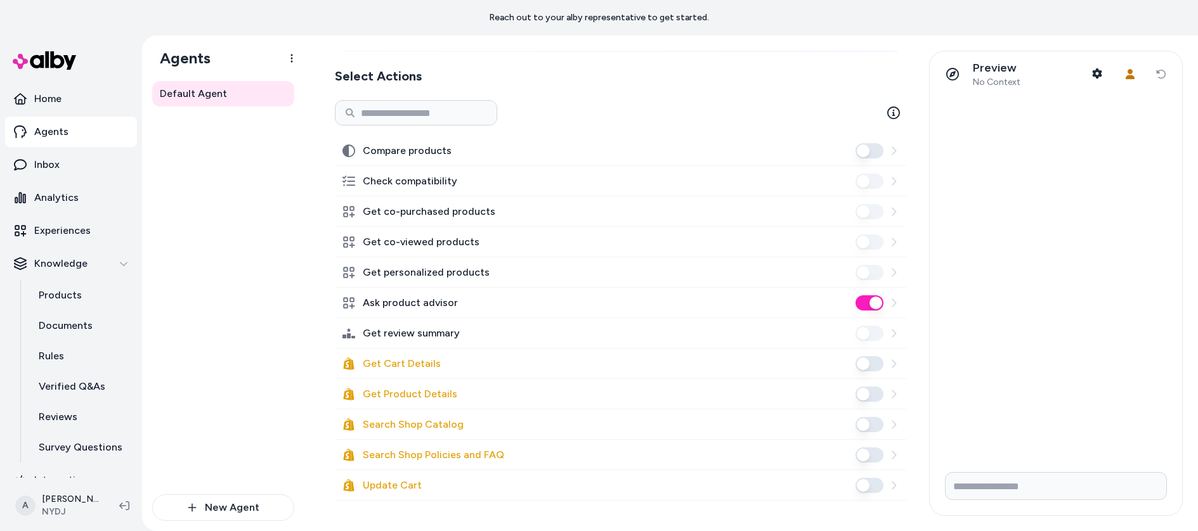
click at [857, 489] on button "Update Cart" at bounding box center [870, 485] width 28 height 15
click at [213, 240] on div "Default Agent" at bounding box center [223, 287] width 142 height 413
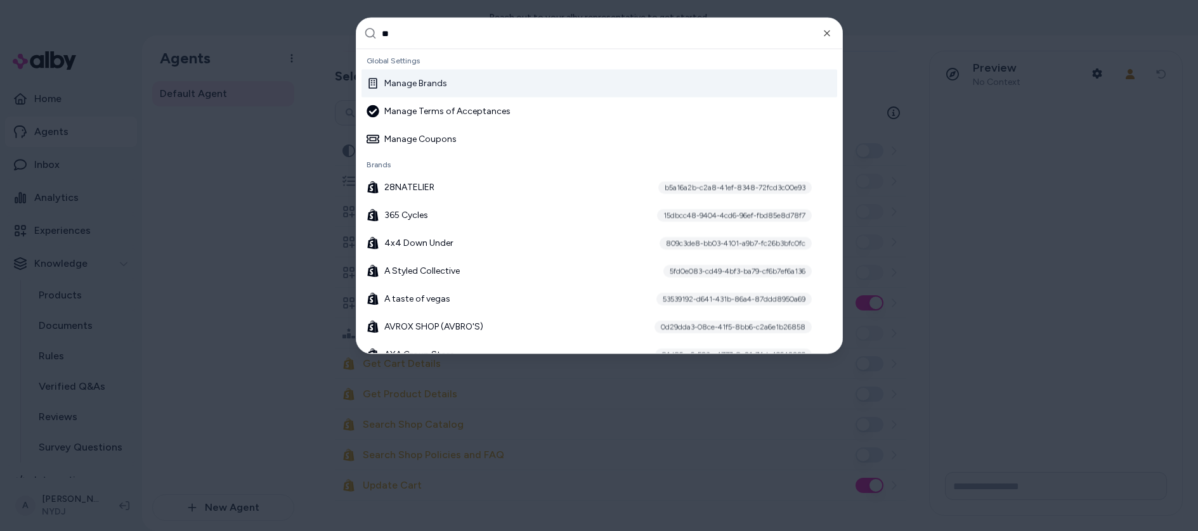
type input "***"
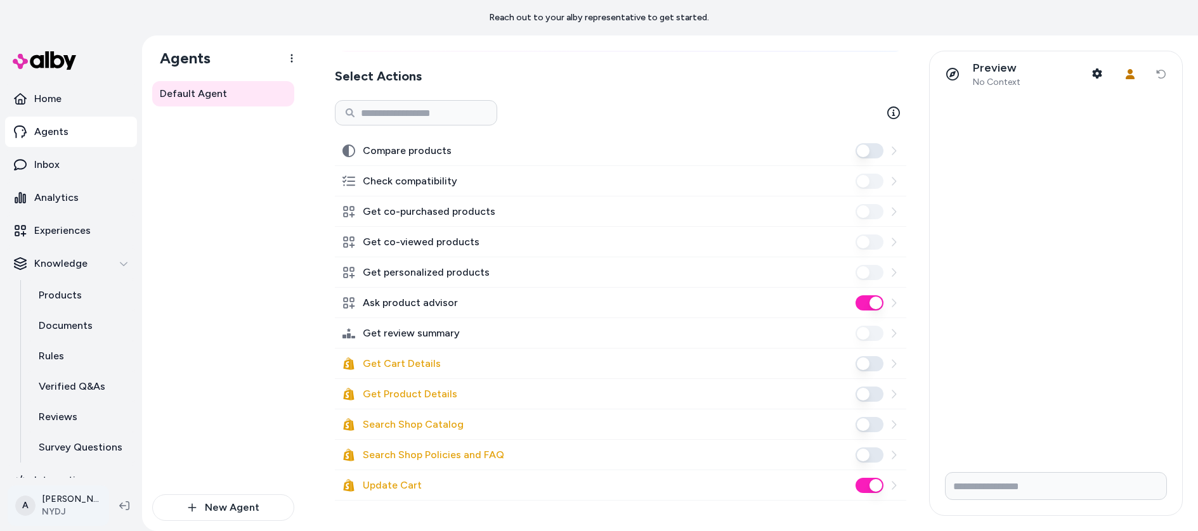
click at [70, 507] on html "Reach out to your alby representative to get started. Home Agents Inbox Analyti…" at bounding box center [599, 265] width 1198 height 531
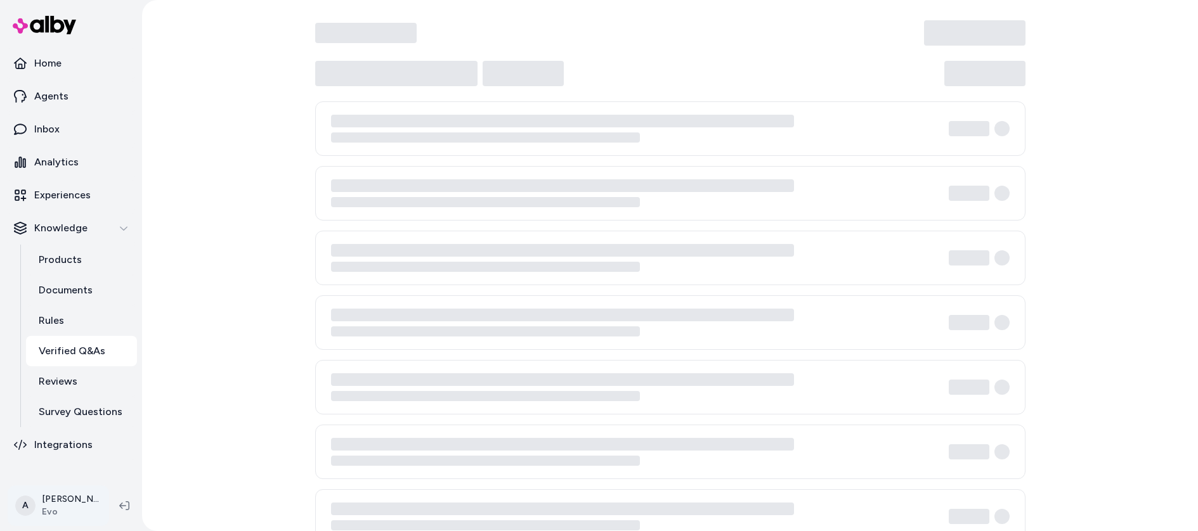
click at [70, 509] on html "Home Agents Inbox Analytics Experiences Knowledge Products Documents Rules Veri…" at bounding box center [599, 265] width 1198 height 531
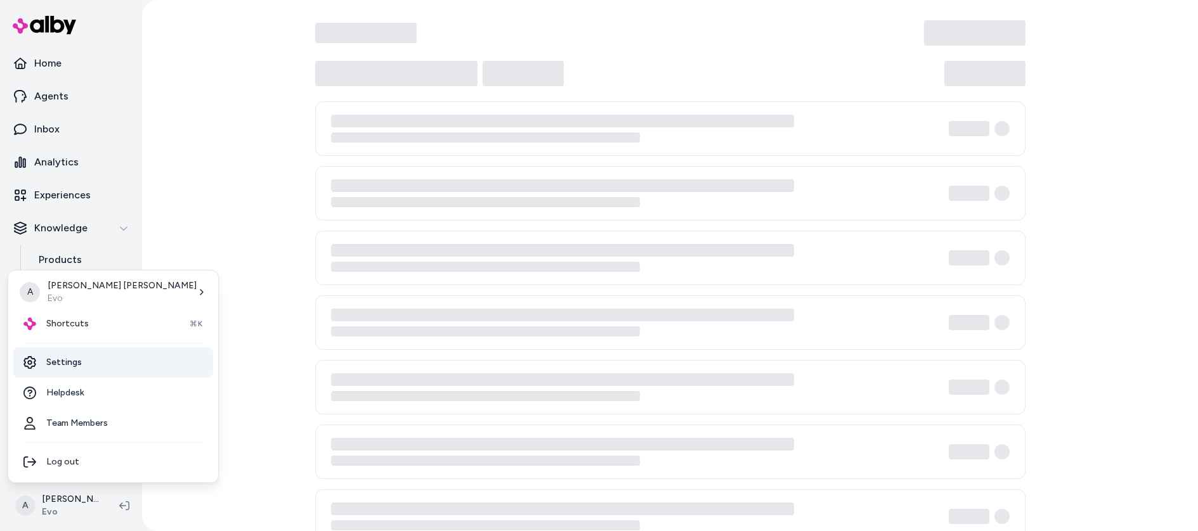
click at [62, 367] on link "Settings" at bounding box center [113, 363] width 200 height 30
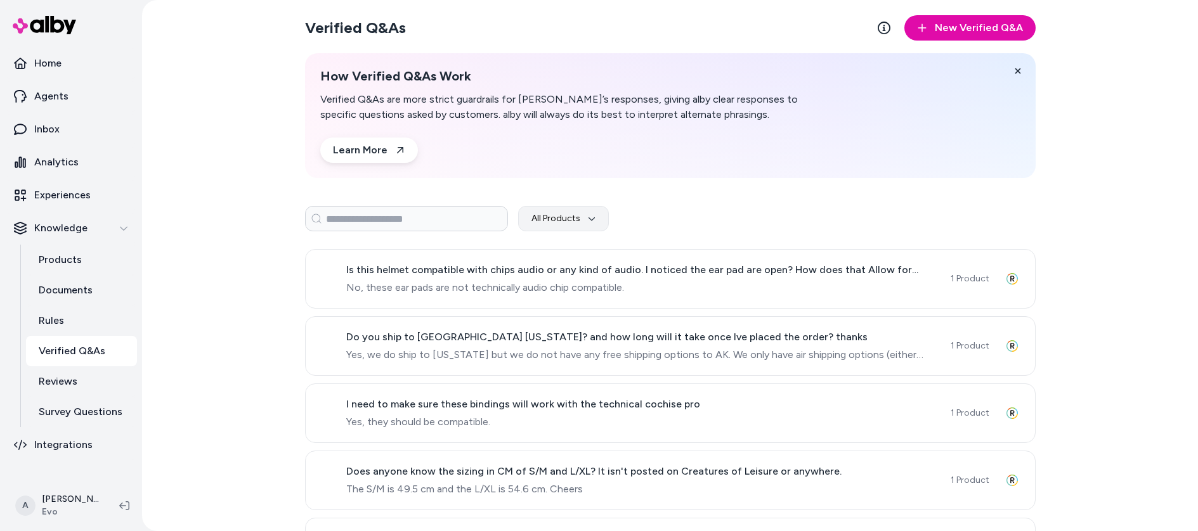
click at [76, 483] on div "A [PERSON_NAME] Evo" at bounding box center [71, 506] width 142 height 51
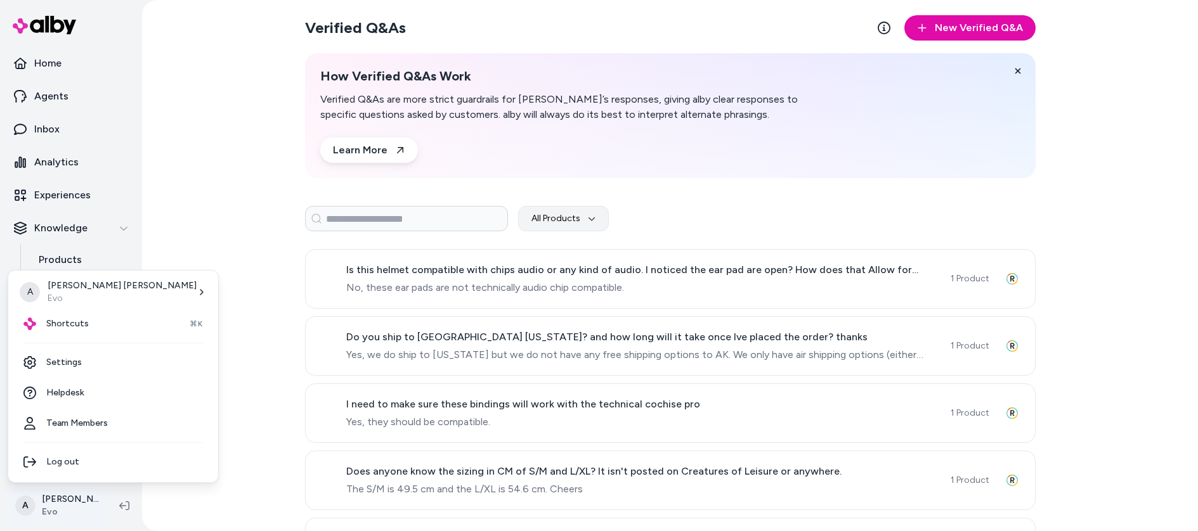
click at [67, 509] on html "Home Agents Inbox Analytics Experiences Knowledge Products Documents Rules Veri…" at bounding box center [599, 265] width 1198 height 531
click at [68, 363] on link "Settings" at bounding box center [113, 363] width 200 height 30
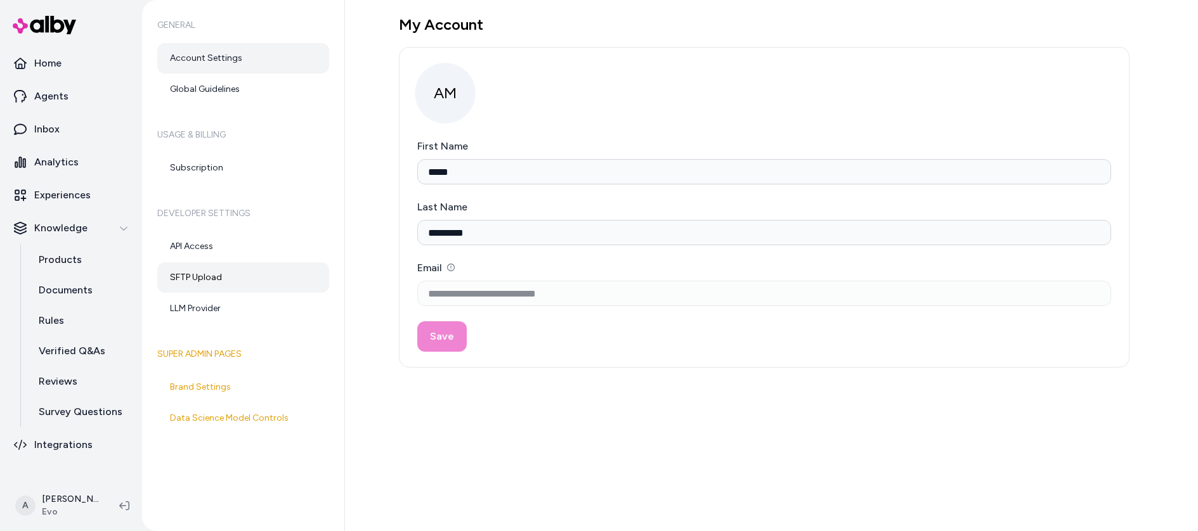
click at [223, 268] on link "SFTP Upload" at bounding box center [243, 278] width 172 height 30
